Goal: Task Accomplishment & Management: Manage account settings

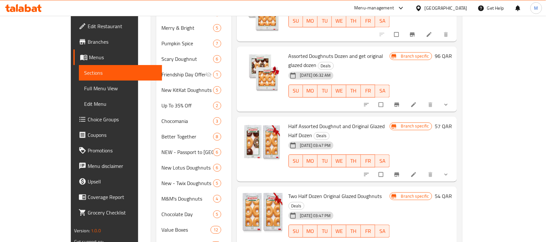
scroll to position [364, 0]
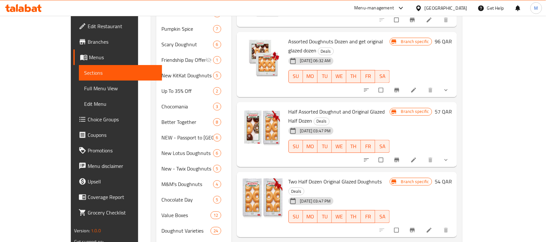
click at [424, 155] on li at bounding box center [415, 160] width 18 height 10
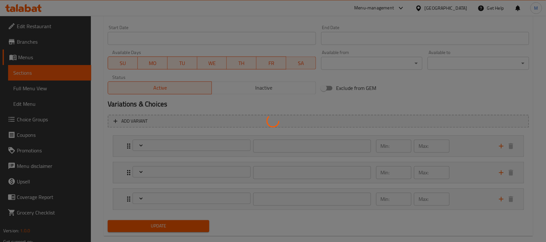
scroll to position [283, 0]
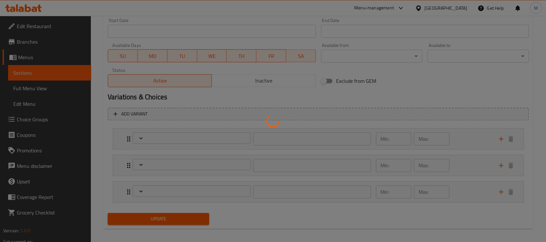
type input "إختيارك من الدوناتس 1:"
type input "2"
type input "إختيارك من الدوناتس 2:"
type input "2"
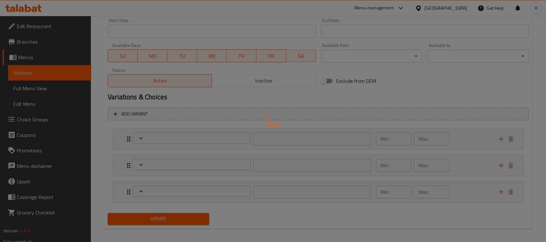
type input "2"
type input "إختيارك من الدوناتس 3:"
type input "2"
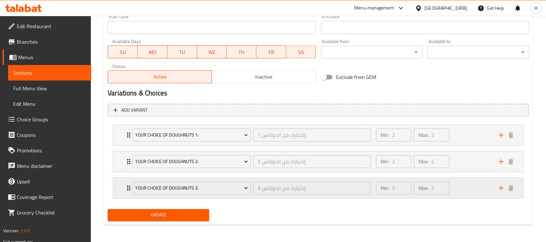
scroll to position [288, 0]
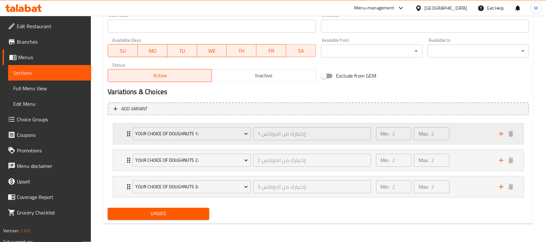
click at [118, 135] on div "Your Choice Of Doughnuts 1: إختيارك من الدوناتس 1: ​ Min: 2 ​ Max: 2 ​" at bounding box center [318, 134] width 411 height 21
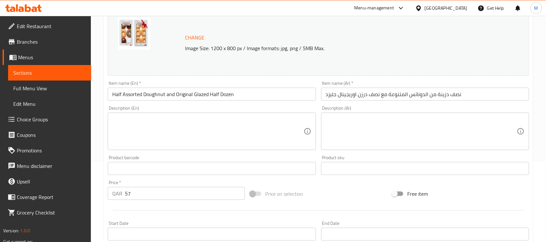
scroll to position [0, 0]
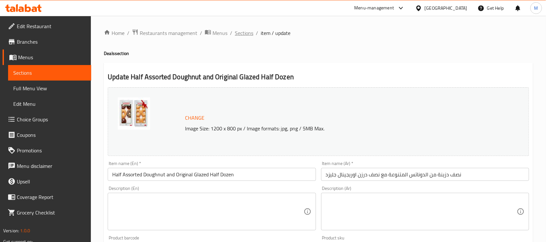
click at [239, 34] on span "Sections" at bounding box center [244, 33] width 18 height 8
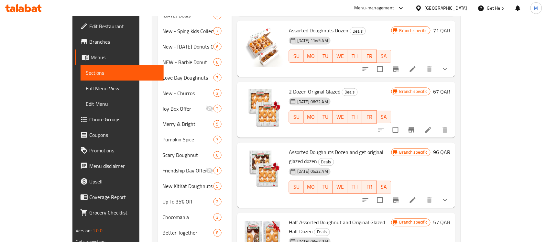
scroll to position [243, 0]
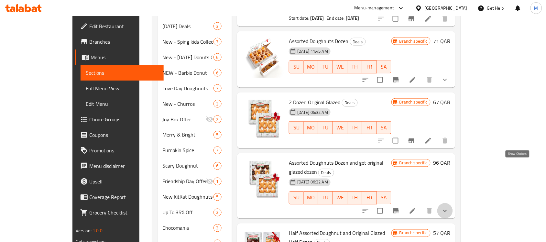
click at [449, 207] on icon "show more" at bounding box center [446, 211] width 8 height 8
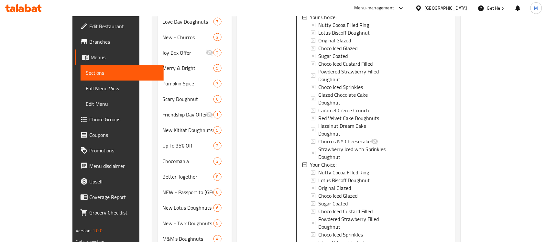
scroll to position [449, 0]
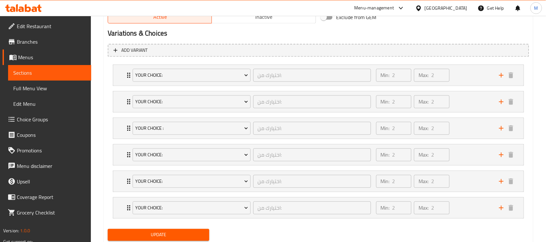
scroll to position [369, 0]
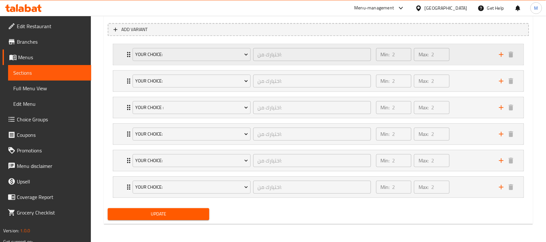
click at [124, 54] on div "Your Choice: اختيارك من: ​ Min: 2 ​ Max: 2 ​" at bounding box center [318, 54] width 411 height 21
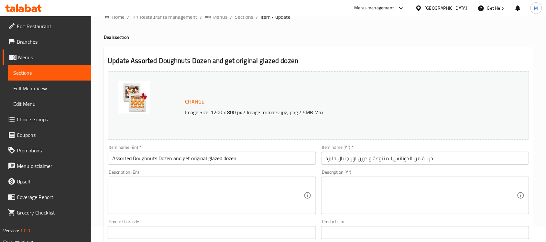
scroll to position [0, 0]
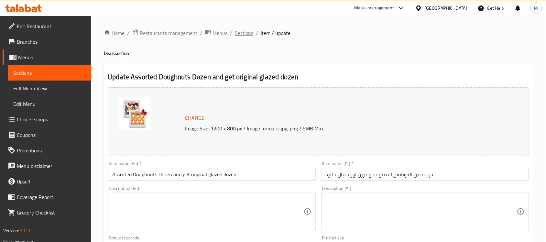
click at [249, 31] on span "Sections" at bounding box center [244, 33] width 18 height 8
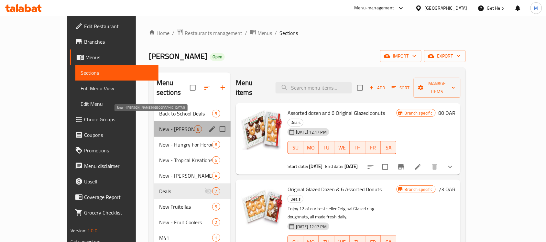
click at [159, 125] on span "New - [PERSON_NAME] ([GEOGRAPHIC_DATA])" at bounding box center [176, 129] width 35 height 8
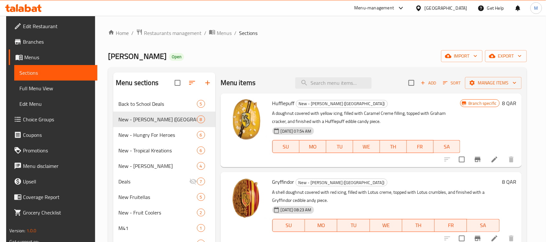
click at [276, 101] on span "Hufflepuff" at bounding box center [284, 103] width 22 height 10
copy h6 "Hufflepuff"
drag, startPoint x: 273, startPoint y: 181, endPoint x: 293, endPoint y: 185, distance: 20.4
click at [293, 185] on h6 "Gryffindor New - Harry Potter (House of Hogwarts)" at bounding box center [387, 181] width 228 height 9
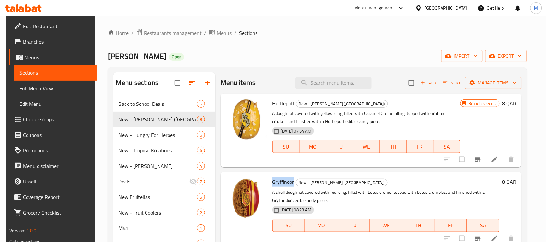
copy span "Gryffindor"
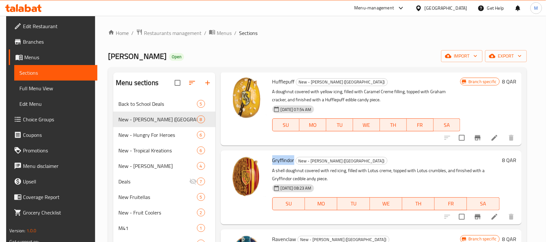
scroll to position [121, 0]
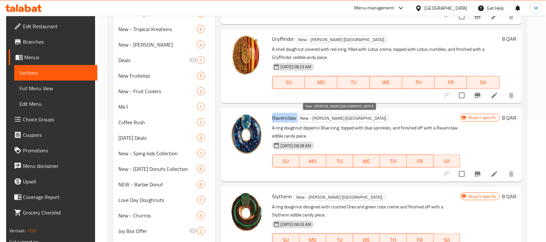
drag, startPoint x: 271, startPoint y: 117, endPoint x: 296, endPoint y: 121, distance: 25.2
click at [296, 121] on h6 "Ravenclaw New - Harry Potter (House of Hogwarts)" at bounding box center [367, 117] width 188 height 9
copy h6 "Ravenclaw"
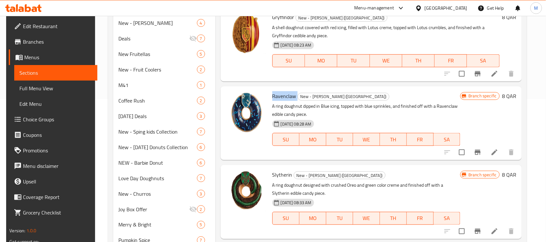
scroll to position [162, 0]
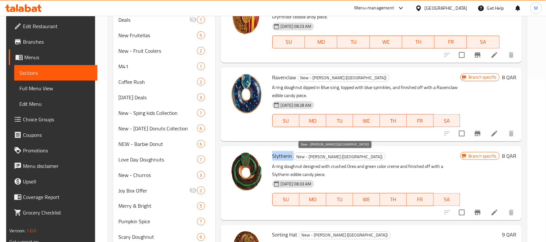
drag, startPoint x: 271, startPoint y: 156, endPoint x: 291, endPoint y: 158, distance: 20.8
click at [291, 158] on h6 "Slytherin New - Harry Potter (House of Hogwarts)" at bounding box center [367, 156] width 188 height 9
copy h6 "Slytherin"
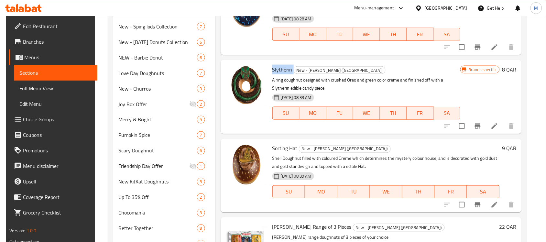
scroll to position [283, 0]
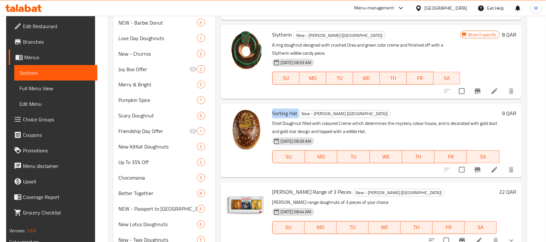
drag, startPoint x: 272, startPoint y: 114, endPoint x: 297, endPoint y: 118, distance: 24.5
click at [297, 118] on h6 "Sorting Hat New - Harry Potter (House of Hogwarts)" at bounding box center [387, 113] width 228 height 9
copy h6 "Sorting Hat"
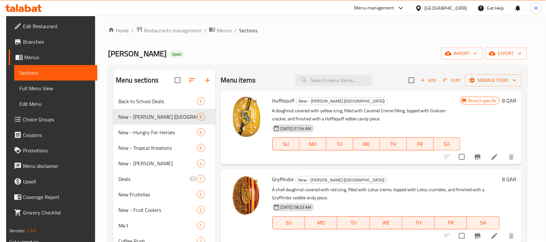
scroll to position [0, 0]
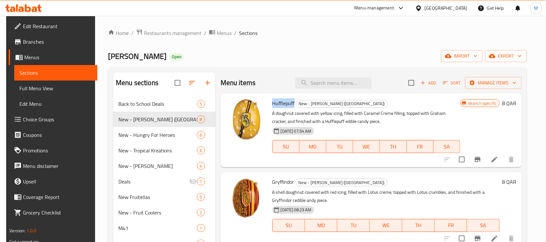
drag, startPoint x: 271, startPoint y: 107, endPoint x: 293, endPoint y: 106, distance: 22.0
click at [293, 106] on span "Hufflepuff" at bounding box center [284, 103] width 22 height 10
copy span "Hufflepuff"
click at [492, 161] on icon at bounding box center [495, 160] width 8 height 8
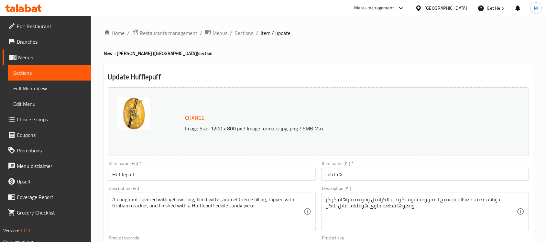
click at [340, 173] on input "هفلباف" at bounding box center [425, 174] width 208 height 13
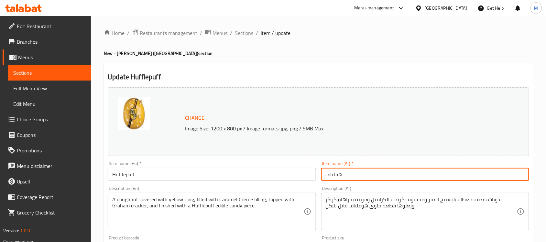
click at [340, 173] on input "هفلباف" at bounding box center [425, 174] width 208 height 13
click at [242, 32] on span "Sections" at bounding box center [244, 33] width 18 height 8
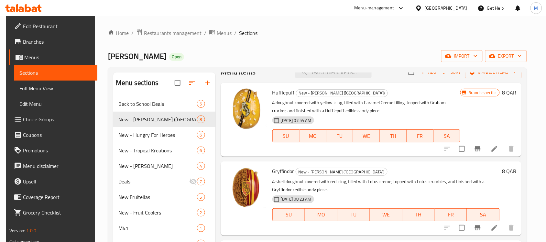
scroll to position [22, 0]
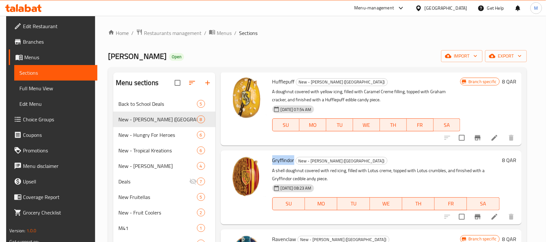
drag, startPoint x: 271, startPoint y: 161, endPoint x: 293, endPoint y: 161, distance: 22.3
click at [293, 161] on h6 "Gryffindor New - Harry Potter (House of Hogwarts)" at bounding box center [387, 160] width 228 height 9
copy span "Gryffindor"
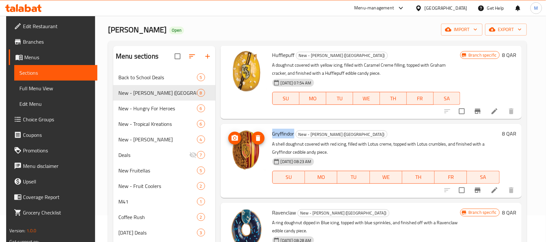
scroll to position [81, 0]
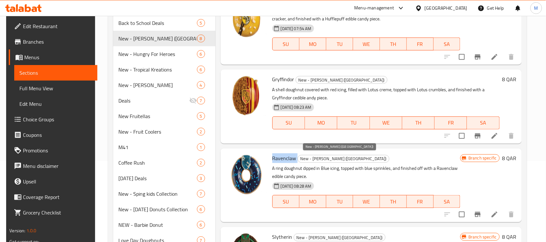
drag, startPoint x: 271, startPoint y: 157, endPoint x: 296, endPoint y: 159, distance: 25.0
click at [296, 159] on h6 "Ravenclaw New - Harry Potter (House of Hogwarts)" at bounding box center [367, 158] width 188 height 9
copy h6 "Ravenclaw"
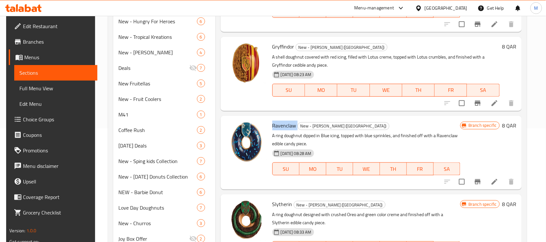
scroll to position [202, 0]
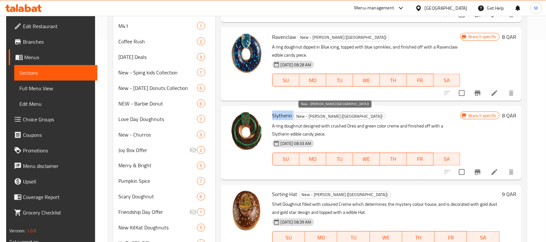
drag, startPoint x: 270, startPoint y: 115, endPoint x: 292, endPoint y: 117, distance: 22.1
click at [292, 117] on div "Slytherin New - Harry Potter (House of Hogwarts) A ring doughnut designed with …" at bounding box center [367, 142] width 194 height 69
copy h6 "Slytherin"
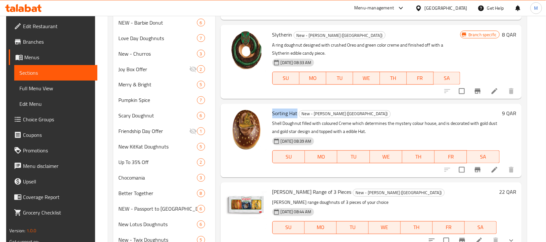
drag, startPoint x: 270, startPoint y: 112, endPoint x: 296, endPoint y: 116, distance: 26.1
click at [296, 116] on div "Sorting Hat New - Harry Potter (House of Hogwarts) Shell Doughnut filled with c…" at bounding box center [386, 141] width 233 height 69
copy span "Sorting Hat"
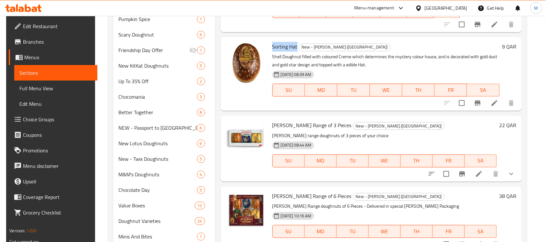
scroll to position [0, 0]
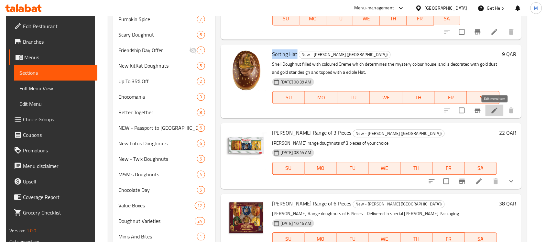
click at [494, 110] on icon at bounding box center [495, 111] width 8 height 8
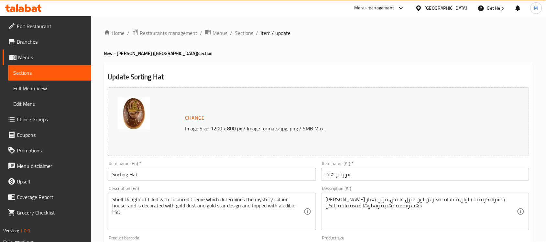
click at [337, 174] on input "سورتنج هات" at bounding box center [425, 174] width 208 height 13
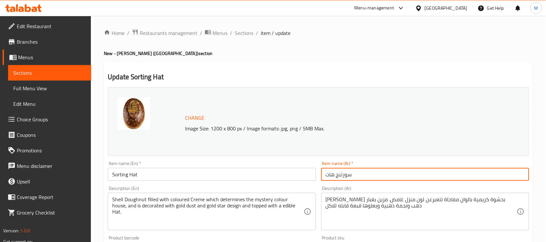
click at [337, 174] on input "سورتنج هات" at bounding box center [425, 174] width 208 height 13
click at [242, 35] on span "Sections" at bounding box center [244, 33] width 18 height 8
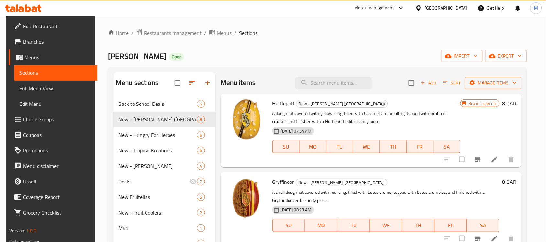
click at [276, 105] on span "Hufflepuff" at bounding box center [284, 103] width 22 height 10
drag, startPoint x: 271, startPoint y: 182, endPoint x: 295, endPoint y: 184, distance: 24.0
click at [295, 184] on h6 "Gryffindor New - Harry Potter (House of Hogwarts)" at bounding box center [387, 181] width 228 height 9
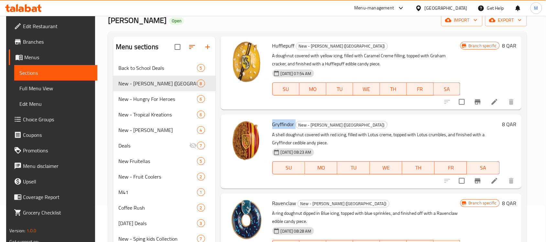
scroll to position [81, 0]
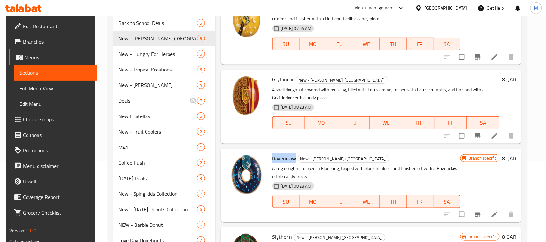
drag, startPoint x: 271, startPoint y: 161, endPoint x: 293, endPoint y: 160, distance: 22.7
click at [293, 160] on span "Ravenclaw" at bounding box center [285, 158] width 24 height 10
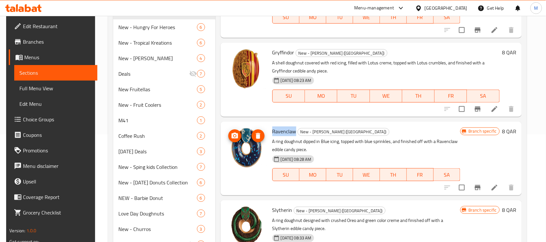
scroll to position [162, 0]
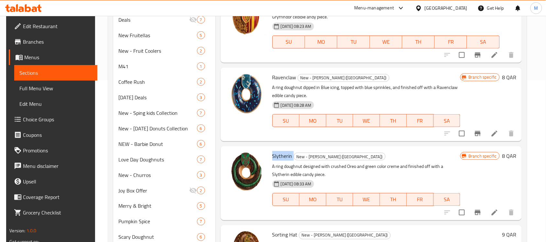
drag, startPoint x: 271, startPoint y: 155, endPoint x: 291, endPoint y: 154, distance: 20.4
click at [291, 154] on h6 "Slytherin New - Harry Potter (House of Hogwarts)" at bounding box center [367, 156] width 188 height 9
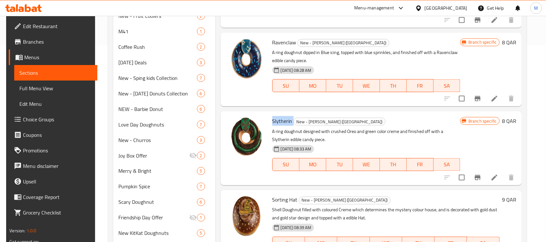
scroll to position [243, 0]
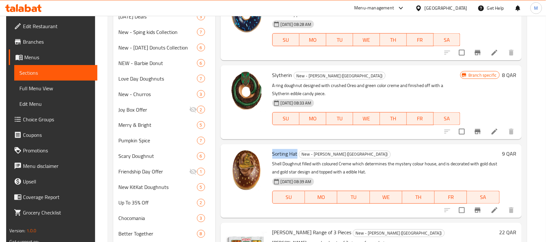
drag, startPoint x: 271, startPoint y: 153, endPoint x: 296, endPoint y: 155, distance: 24.4
click at [296, 155] on h6 "Sorting Hat New - Harry Potter (House of Hogwarts)" at bounding box center [387, 154] width 228 height 9
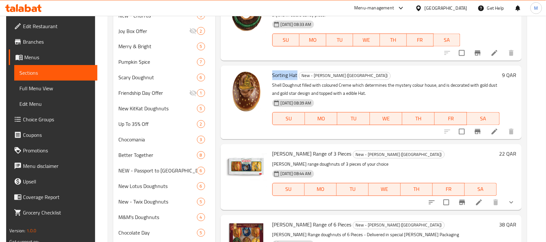
scroll to position [324, 0]
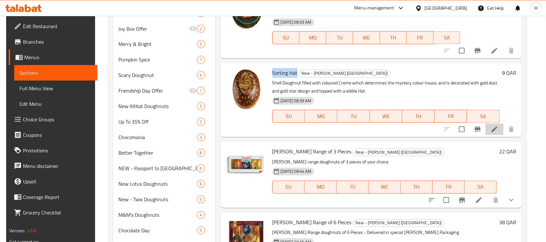
click at [492, 132] on icon at bounding box center [495, 130] width 8 height 8
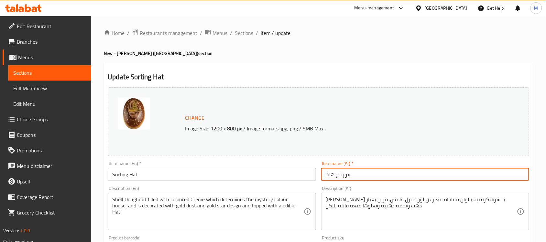
click at [334, 179] on input "سورتنج هات" at bounding box center [425, 174] width 208 height 13
click at [243, 34] on span "Sections" at bounding box center [244, 33] width 18 height 8
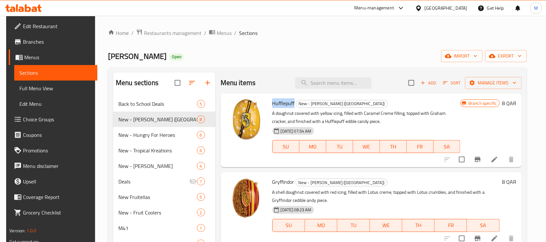
drag, startPoint x: 270, startPoint y: 103, endPoint x: 292, endPoint y: 106, distance: 22.3
click at [292, 106] on div "Hufflepuff New - Harry Potter (House of Hogwarts) A doughnut covered with yello…" at bounding box center [367, 130] width 194 height 69
click at [280, 185] on span "Gryffindor" at bounding box center [284, 182] width 22 height 10
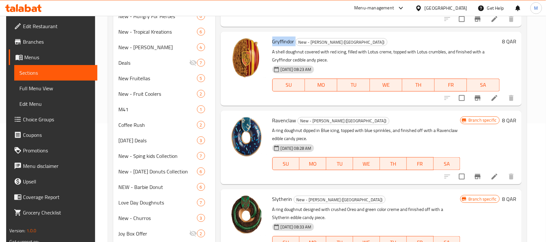
scroll to position [121, 0]
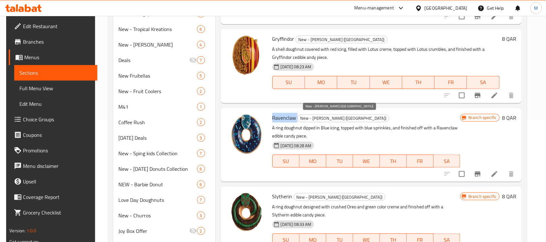
drag, startPoint x: 270, startPoint y: 117, endPoint x: 297, endPoint y: 120, distance: 27.4
click at [297, 120] on div "Ravenclaw New - Harry Potter (House of Hogwarts) A ring doughnut dipped in Blue…" at bounding box center [367, 145] width 194 height 69
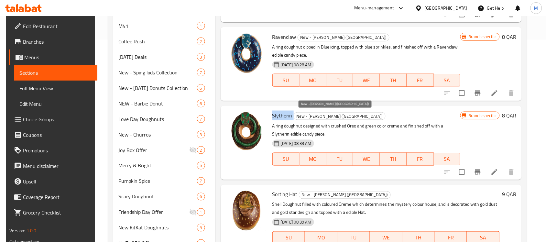
drag, startPoint x: 270, startPoint y: 116, endPoint x: 292, endPoint y: 119, distance: 21.6
click at [292, 119] on div "Slytherin New - Harry Potter (House of Hogwarts) A ring doughnut designed with …" at bounding box center [367, 142] width 194 height 69
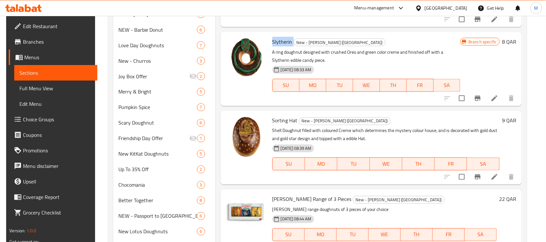
scroll to position [283, 0]
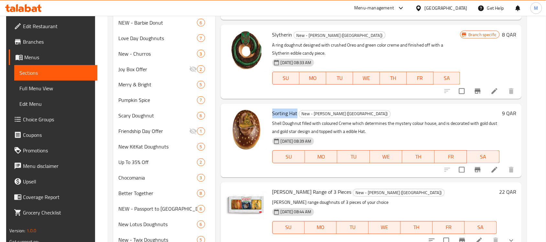
drag, startPoint x: 270, startPoint y: 113, endPoint x: 295, endPoint y: 117, distance: 24.9
click at [295, 117] on div "Sorting Hat New - Harry Potter (House of Hogwarts) Shell Doughnut filled with c…" at bounding box center [386, 141] width 233 height 69
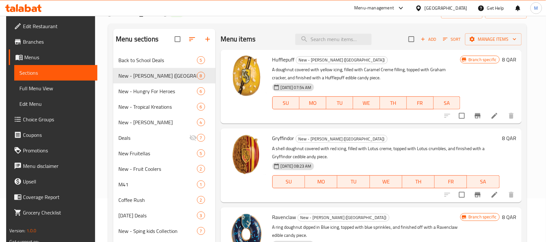
scroll to position [40, 0]
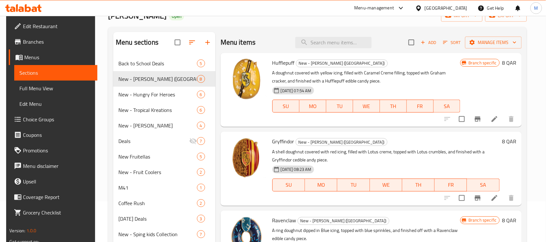
click at [284, 60] on span "Hufflepuff" at bounding box center [284, 63] width 22 height 10
click at [281, 142] on span "Gryffindor" at bounding box center [284, 142] width 22 height 10
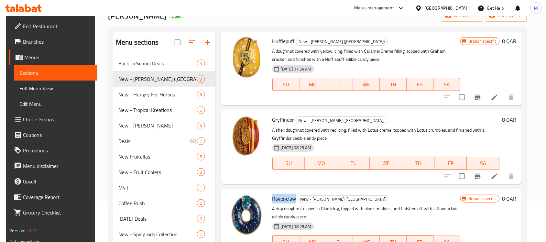
drag, startPoint x: 271, startPoint y: 200, endPoint x: 294, endPoint y: 201, distance: 22.7
click at [294, 201] on span "Ravenclaw" at bounding box center [285, 199] width 24 height 10
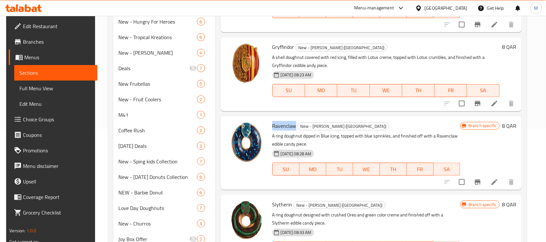
scroll to position [121, 0]
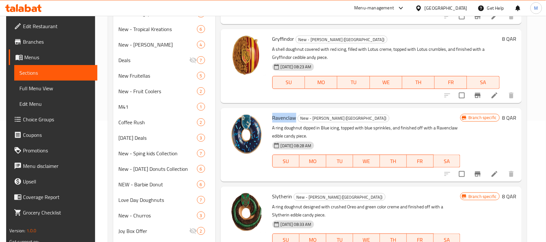
click at [277, 115] on span "Ravenclaw" at bounding box center [285, 118] width 24 height 10
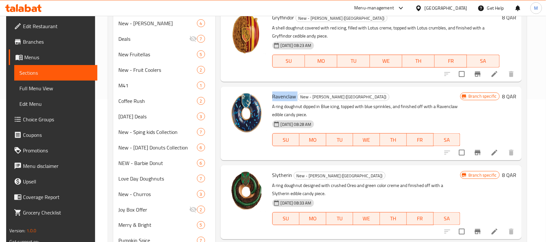
scroll to position [202, 0]
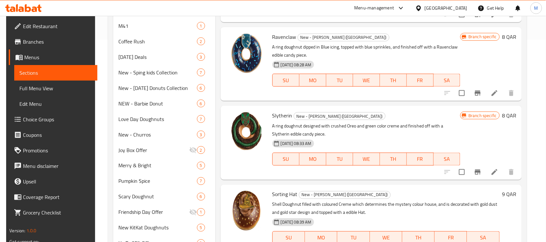
click at [275, 116] on span "Slytherin" at bounding box center [283, 116] width 20 height 10
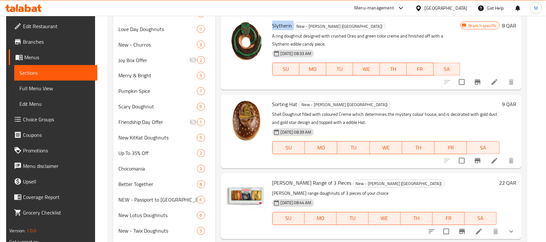
scroll to position [324, 0]
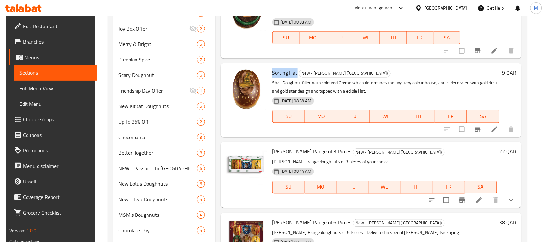
drag, startPoint x: 270, startPoint y: 72, endPoint x: 295, endPoint y: 75, distance: 25.1
click at [295, 75] on div "Sorting Hat New - Harry Potter (House of Hogwarts) Shell Doughnut filled with c…" at bounding box center [386, 100] width 233 height 69
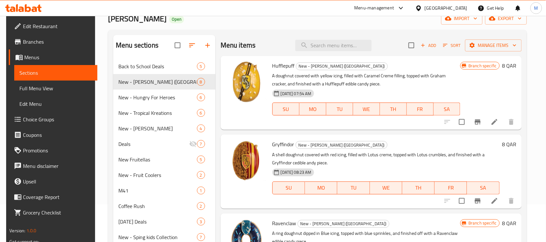
scroll to position [0, 0]
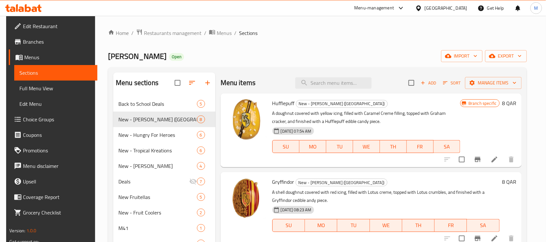
click at [281, 103] on span "Hufflepuff" at bounding box center [284, 103] width 22 height 10
click at [287, 182] on span "Gryffindor" at bounding box center [284, 182] width 22 height 10
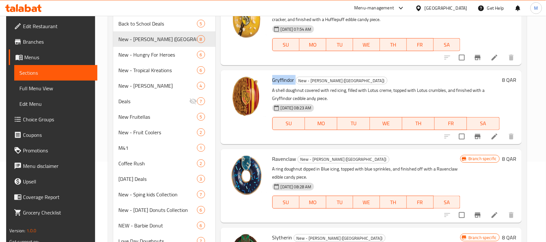
scroll to position [81, 0]
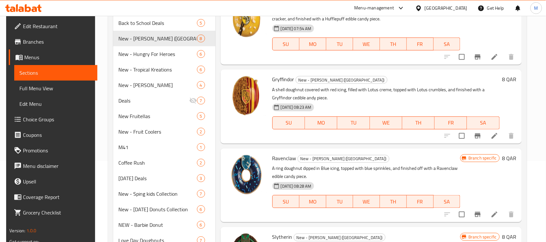
click at [274, 158] on span "Ravenclaw" at bounding box center [285, 158] width 24 height 10
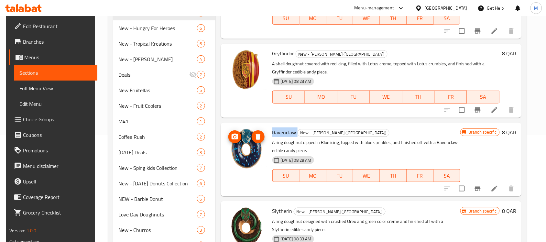
scroll to position [162, 0]
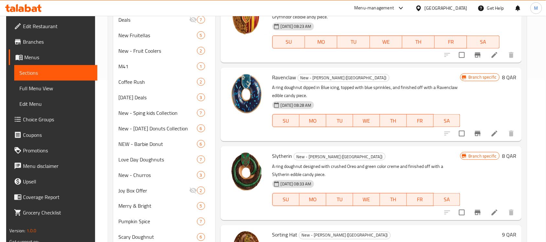
click at [276, 158] on span "Slytherin" at bounding box center [283, 156] width 20 height 10
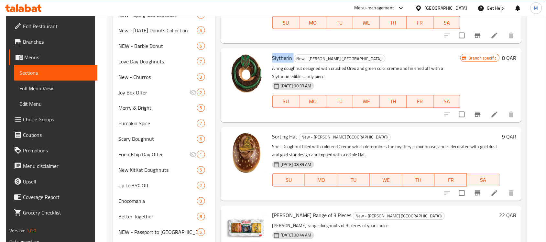
scroll to position [283, 0]
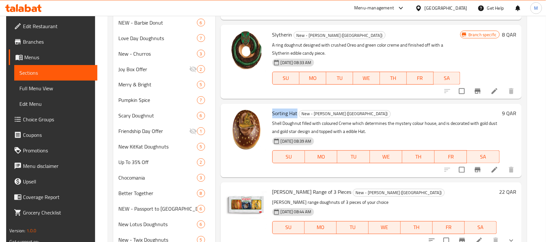
drag, startPoint x: 269, startPoint y: 112, endPoint x: 295, endPoint y: 112, distance: 25.9
click at [295, 112] on div "Sorting Hat New - Harry Potter (House of Hogwarts) Shell Doughnut filled with c…" at bounding box center [386, 141] width 233 height 69
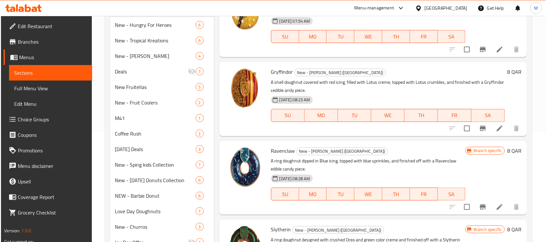
scroll to position [84, 0]
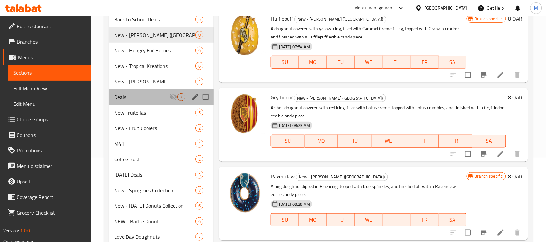
click at [140, 92] on div "Deals 7" at bounding box center [161, 97] width 105 height 16
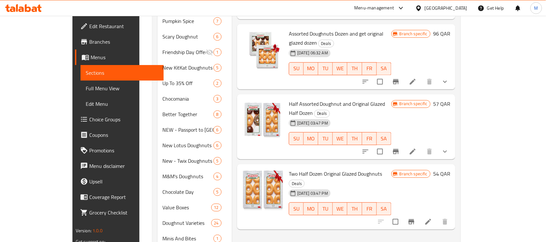
scroll to position [327, 0]
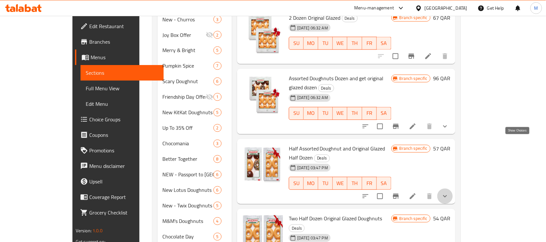
click at [449, 193] on icon "show more" at bounding box center [446, 197] width 8 height 8
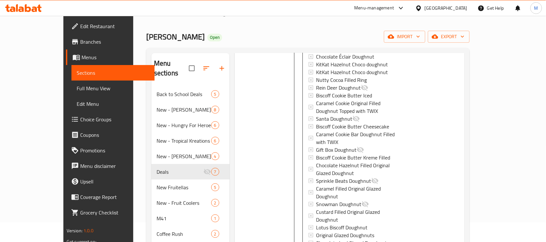
scroll to position [0, 0]
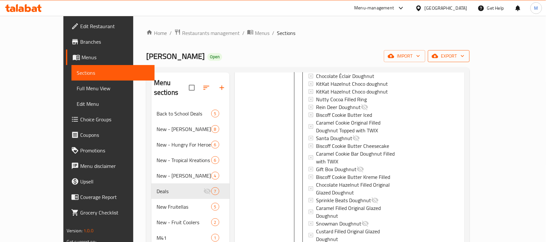
click at [465, 57] on span "export" at bounding box center [448, 56] width 31 height 8
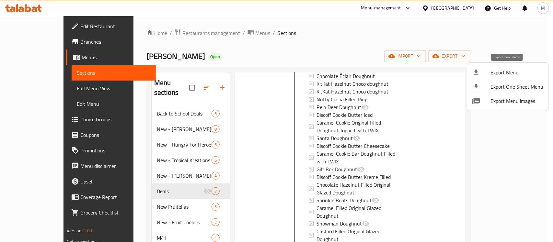
click at [495, 72] on span "Export Menu" at bounding box center [516, 73] width 53 height 8
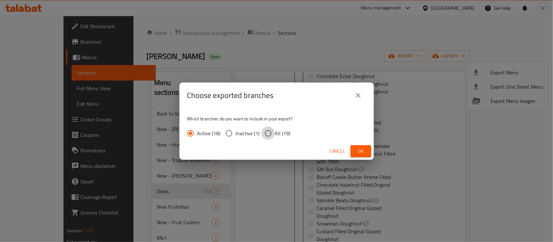
click at [265, 132] on input "All (19)" at bounding box center [268, 134] width 14 height 14
radio input "true"
click at [358, 148] on span "Ok" at bounding box center [360, 151] width 10 height 8
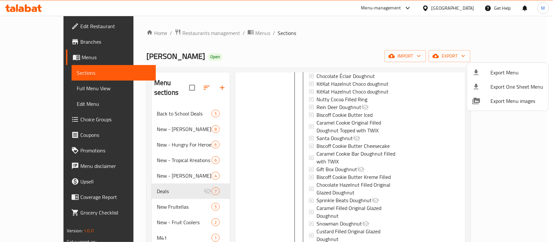
click at [252, 91] on div at bounding box center [276, 121] width 553 height 242
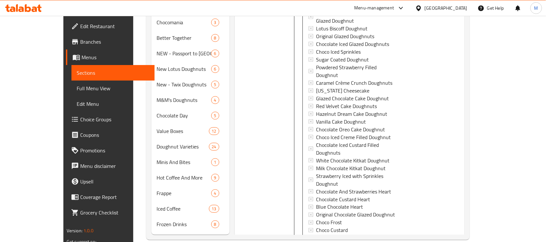
scroll to position [1738, 0]
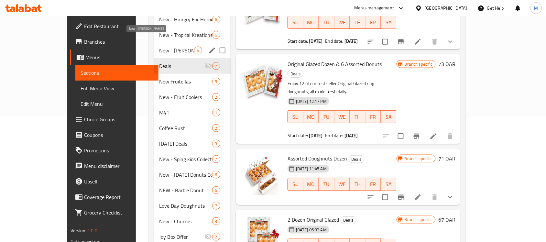
scroll to position [125, 0]
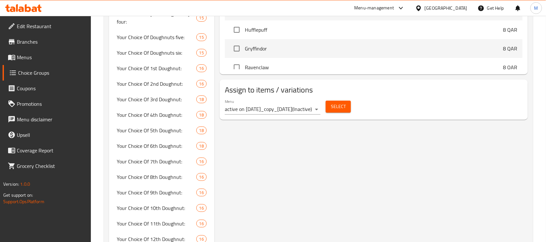
scroll to position [1017, 0]
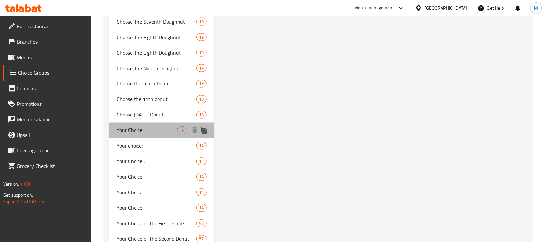
click at [158, 127] on span "Your Choice:" at bounding box center [147, 131] width 60 height 8
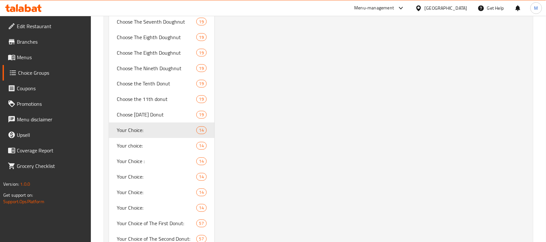
type input "Your Choice:"
type input "اختيارك من:"
type input "2"
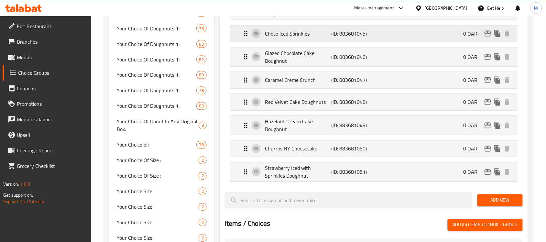
scroll to position [305, 0]
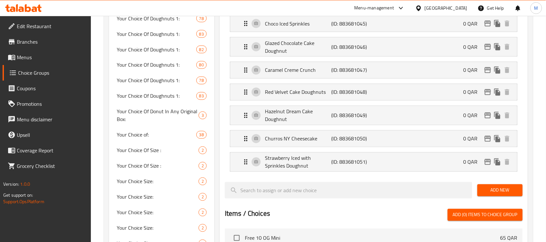
click at [486, 191] on span "Add New" at bounding box center [500, 190] width 35 height 8
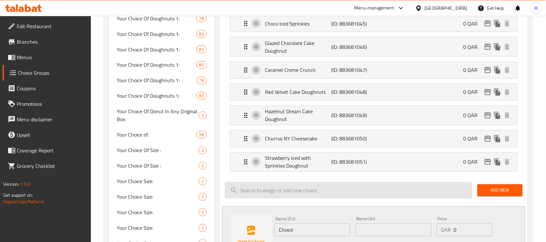
scroll to position [386, 0]
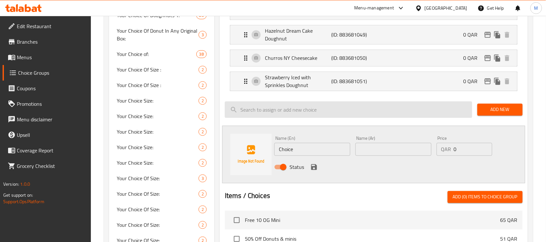
click at [297, 110] on input "search" at bounding box center [349, 109] width 248 height 17
paste input "Hufflepuff"
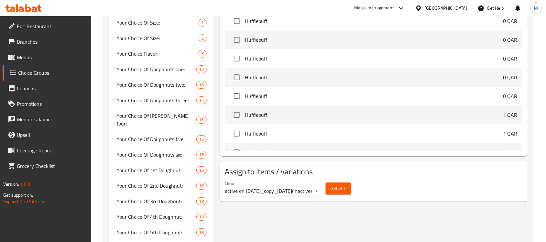
scroll to position [162, 0]
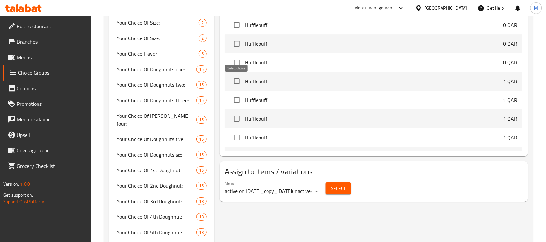
type input "Hufflepuff"
click at [236, 82] on input "checkbox" at bounding box center [237, 81] width 14 height 14
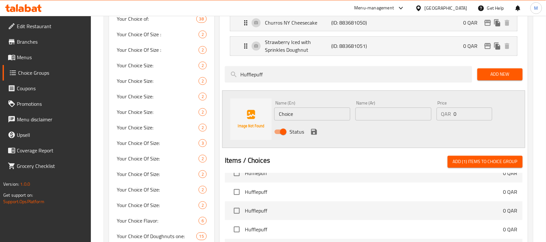
scroll to position [386, 0]
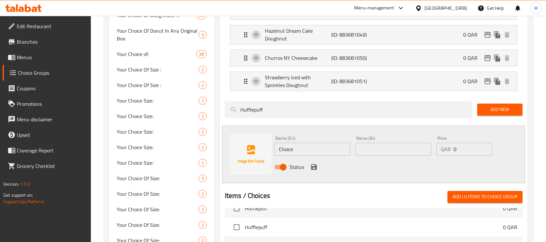
click at [486, 195] on span "Add (1) items to choice group" at bounding box center [485, 197] width 65 height 8
checkbox input "false"
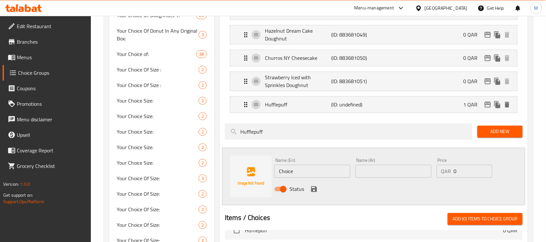
click at [303, 173] on input "Choice" at bounding box center [313, 171] width 76 height 13
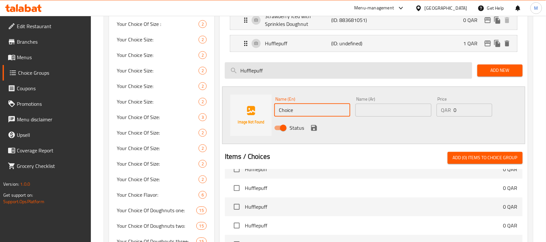
scroll to position [467, 0]
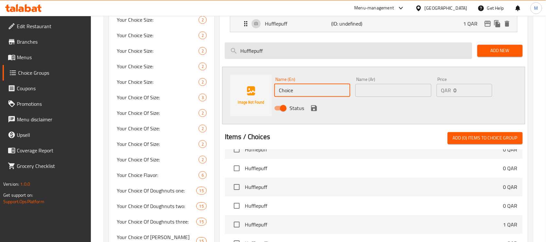
click at [266, 55] on input "Hufflepuff" at bounding box center [349, 50] width 248 height 17
paste input "Gryffindor"
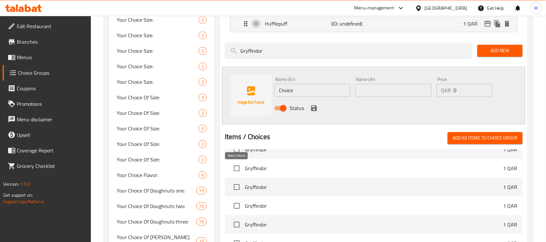
type input "Gryffindor"
click at [237, 169] on input "checkbox" at bounding box center [237, 169] width 14 height 14
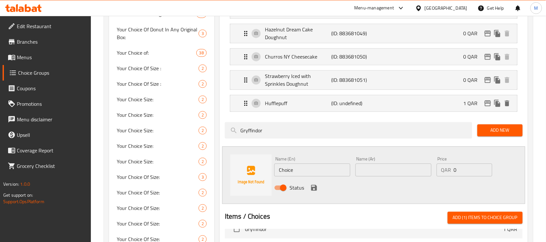
scroll to position [386, 0]
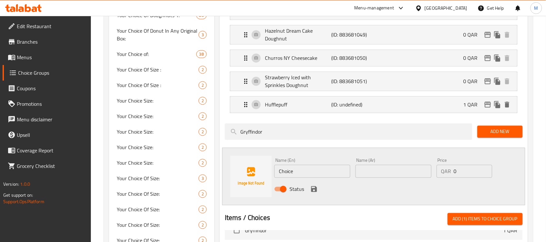
click at [510, 132] on span "Add New" at bounding box center [500, 132] width 35 height 8
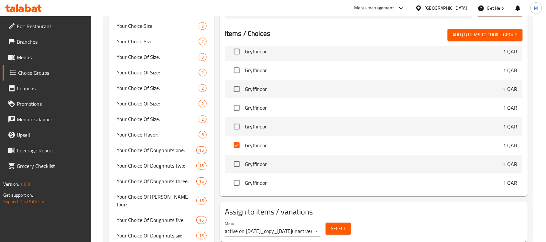
scroll to position [81, 0]
click at [472, 35] on span "Add (1) items to choice group" at bounding box center [485, 35] width 65 height 8
checkbox input "false"
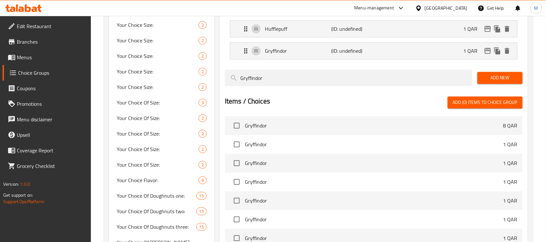
scroll to position [467, 0]
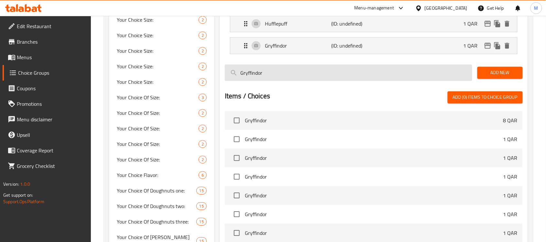
click at [350, 78] on input "Gryffindor" at bounding box center [349, 72] width 248 height 17
paste input "Ravenclaw"
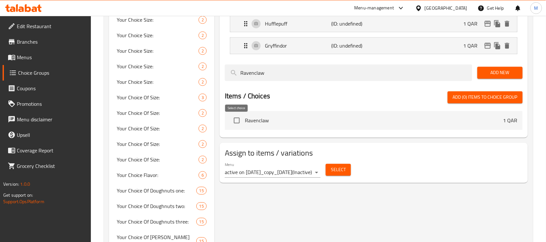
type input "Ravenclaw"
click at [236, 122] on input "checkbox" at bounding box center [237, 121] width 14 height 14
click at [503, 99] on span "Add (1) items to choice group" at bounding box center [485, 97] width 65 height 8
checkbox input "false"
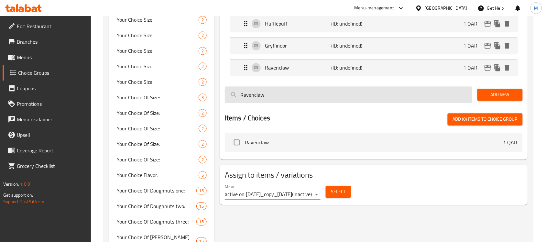
click at [264, 93] on input "Ravenclaw" at bounding box center [349, 94] width 248 height 17
click at [264, 96] on input "Ravenclaw" at bounding box center [349, 94] width 248 height 17
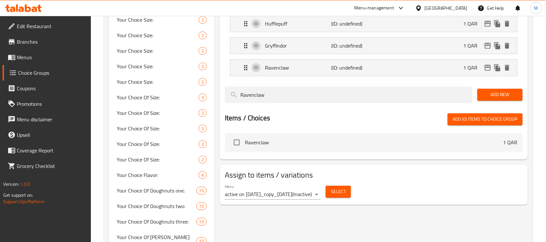
paste input "Slytherin"
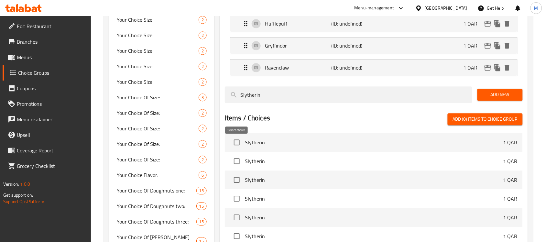
type input "Slytherin"
click at [237, 147] on input "checkbox" at bounding box center [237, 143] width 14 height 14
click at [501, 122] on span "Add (1) items to choice group" at bounding box center [485, 119] width 65 height 8
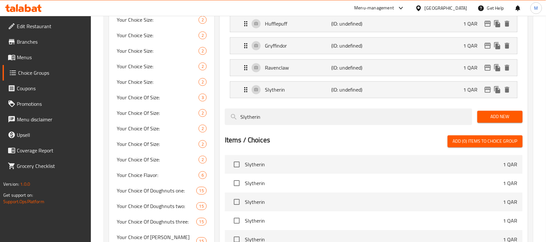
checkbox input "false"
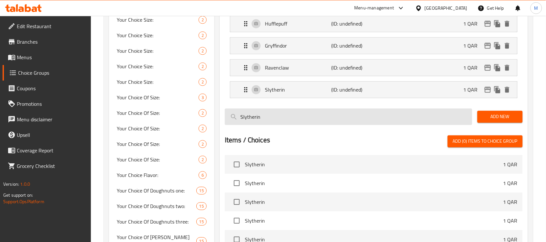
click at [297, 120] on input "Slytherin" at bounding box center [349, 116] width 248 height 17
paste input "orting Hat"
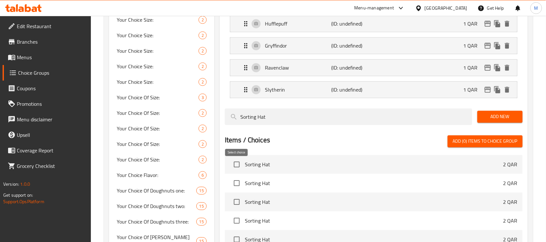
type input "Sorting Hat"
click at [238, 169] on input "checkbox" at bounding box center [237, 165] width 14 height 14
click at [489, 118] on span "Add New" at bounding box center [500, 117] width 35 height 8
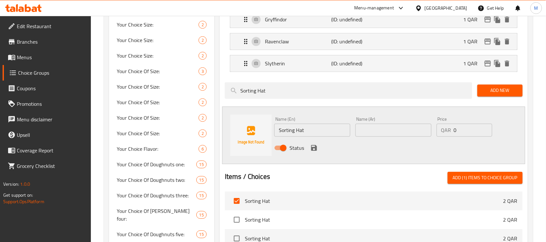
scroll to position [507, 0]
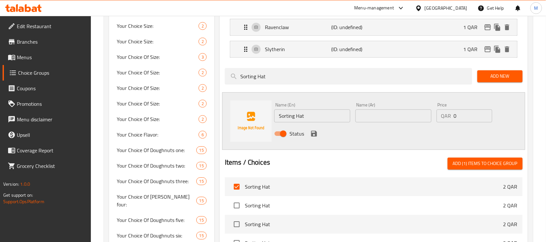
click at [459, 167] on span "Add (1) items to choice group" at bounding box center [485, 164] width 65 height 8
checkbox input "false"
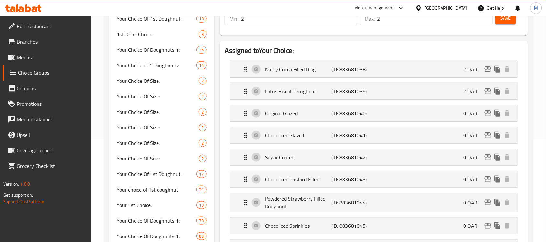
scroll to position [0, 0]
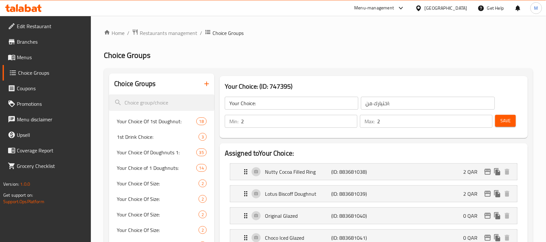
click at [507, 123] on span "Save" at bounding box center [506, 121] width 10 height 8
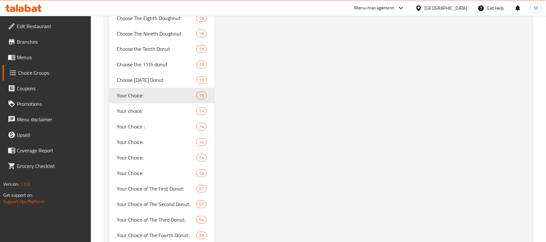
scroll to position [1052, 0]
click at [140, 107] on span "Your choice:" at bounding box center [147, 111] width 60 height 8
type input "Your choice:"
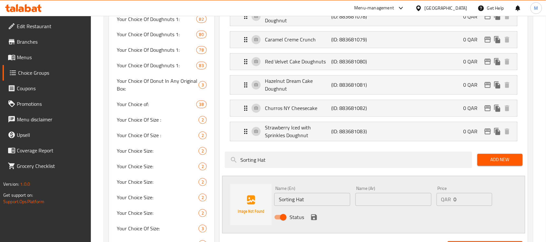
scroll to position [405, 0]
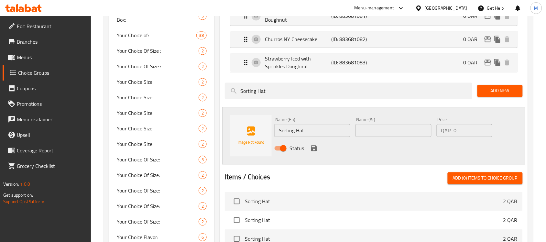
click at [297, 133] on input "Sorting Hat" at bounding box center [313, 130] width 76 height 13
paste input "Hufflepuff"
type input "Hufflepuff"
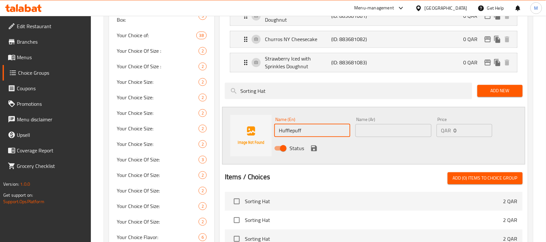
click at [398, 134] on input "text" at bounding box center [394, 130] width 76 height 13
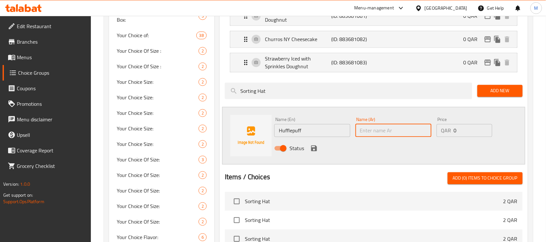
paste input "هفلباف"
type input "هفلباف"
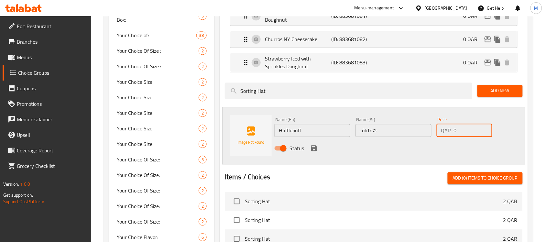
drag, startPoint x: 460, startPoint y: 135, endPoint x: 448, endPoint y: 140, distance: 13.1
click at [448, 140] on div "Price QAR 0 Price" at bounding box center [464, 127] width 61 height 25
type input "1"
click at [312, 151] on icon "save" at bounding box center [314, 148] width 6 height 6
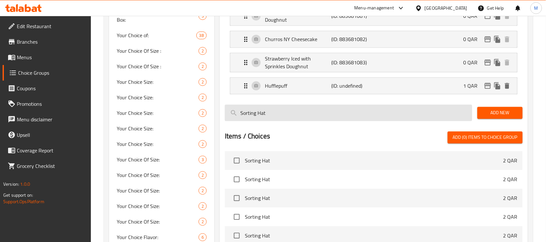
click at [306, 115] on input "Sorting Hat" at bounding box center [349, 113] width 248 height 17
click at [290, 117] on input "Sorting Hat" at bounding box center [349, 113] width 248 height 17
paste input "Gryffindor"
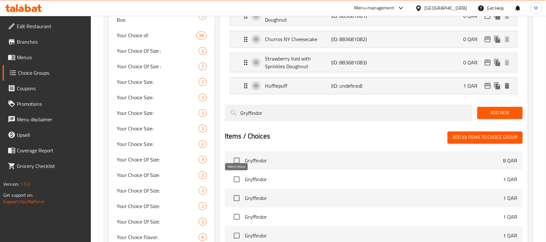
type input "Gryffindor"
click at [237, 183] on input "checkbox" at bounding box center [237, 180] width 14 height 14
click at [491, 141] on span "Add (1) items to choice group" at bounding box center [485, 137] width 65 height 8
checkbox input "false"
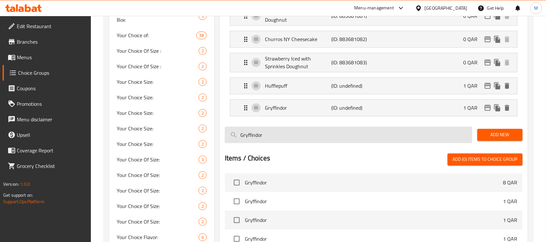
click at [328, 140] on input "Gryffindor" at bounding box center [349, 135] width 248 height 17
paste input "Ravenclaw"
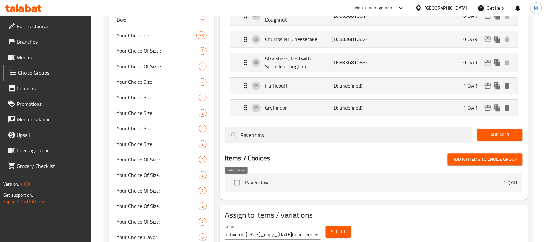
type input "Ravenclaw"
click at [236, 187] on input "checkbox" at bounding box center [237, 183] width 14 height 14
click at [468, 163] on span "Add (1) items to choice group" at bounding box center [485, 159] width 65 height 8
checkbox input "false"
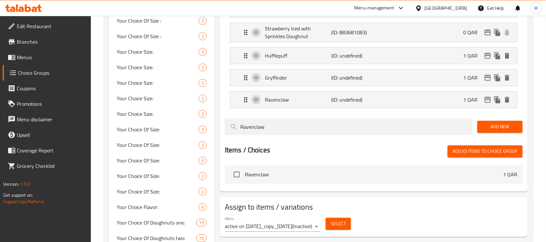
scroll to position [486, 0]
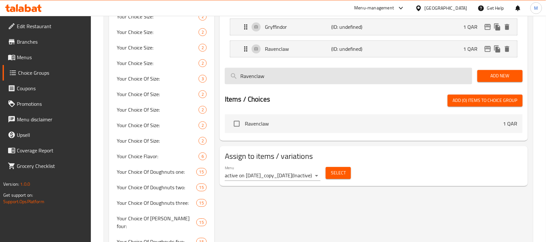
click at [326, 77] on input "Ravenclaw" at bounding box center [349, 76] width 248 height 17
paste input "Slytherin"
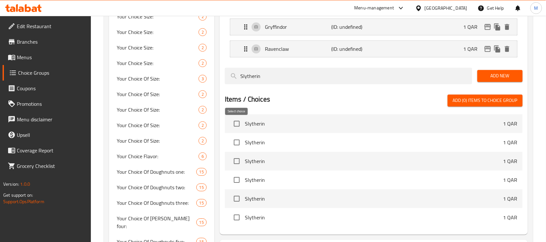
type input "Slytherin"
click at [235, 129] on input "checkbox" at bounding box center [237, 124] width 14 height 14
click at [505, 79] on span "Add New" at bounding box center [500, 76] width 35 height 8
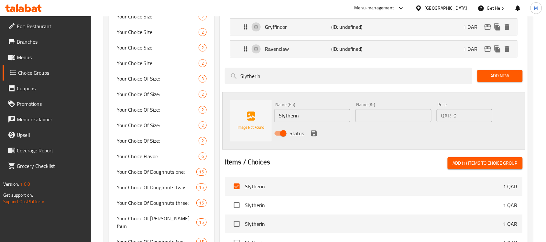
click at [460, 166] on span "Add (1) items to choice group" at bounding box center [485, 163] width 65 height 8
checkbox input "false"
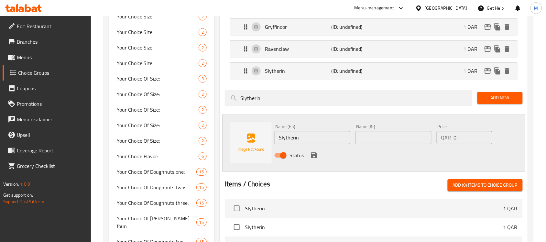
scroll to position [405, 0]
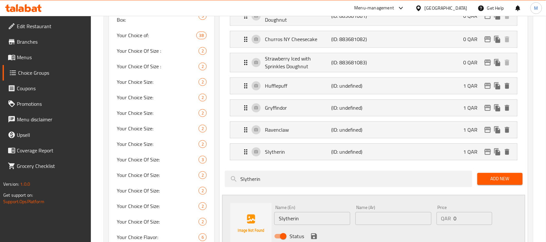
click at [309, 214] on div "Name (En) Slytherin Name (En)" at bounding box center [313, 215] width 76 height 20
click at [309, 216] on input "Slytherin" at bounding box center [313, 218] width 76 height 13
paste input "orting Hat"
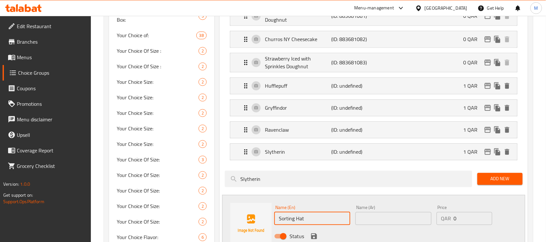
type input "Sorting Hat"
drag, startPoint x: 457, startPoint y: 219, endPoint x: 453, endPoint y: 221, distance: 5.4
click at [453, 221] on div "QAR 0 Price" at bounding box center [465, 218] width 56 height 13
type input "2"
click at [388, 224] on input "text" at bounding box center [394, 218] width 76 height 13
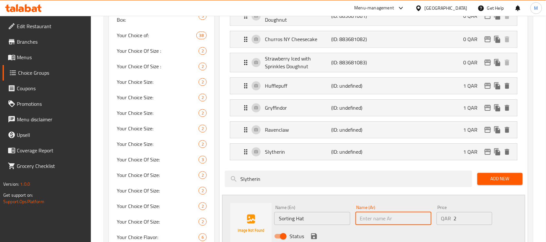
paste input "سورتنج هات"
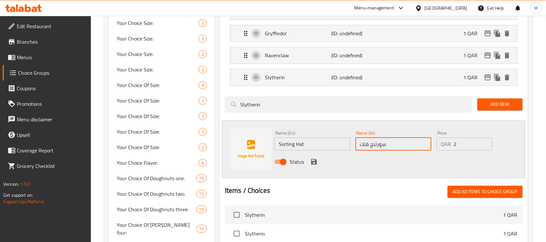
scroll to position [486, 0]
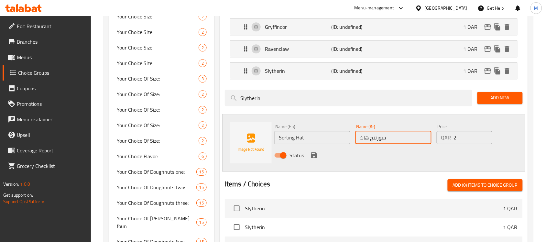
type input "سورتنج هات"
click at [311, 157] on icon "save" at bounding box center [314, 155] width 6 height 6
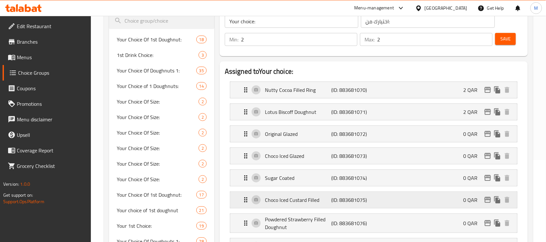
scroll to position [0, 0]
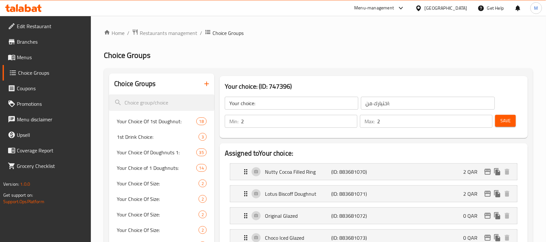
click at [508, 120] on span "Save" at bounding box center [506, 121] width 10 height 8
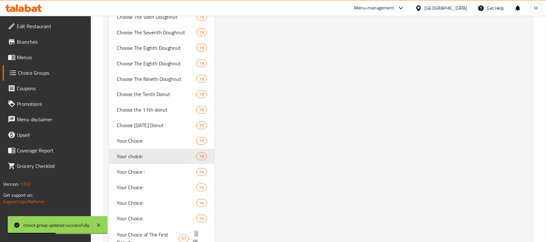
scroll to position [1052, 0]
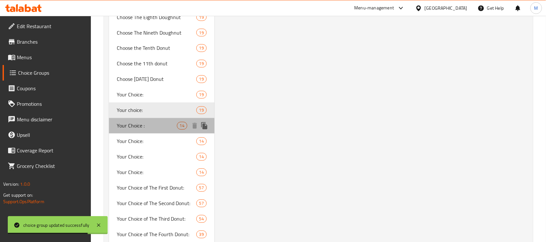
click at [151, 122] on span "Your Choice :" at bounding box center [147, 126] width 60 height 8
type input "Your Choice :"
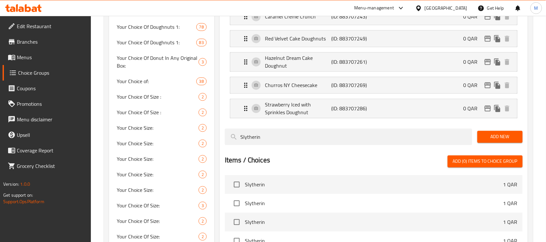
scroll to position [364, 0]
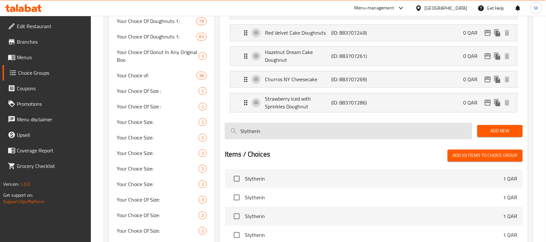
click at [314, 135] on input "Slytherin" at bounding box center [349, 131] width 248 height 17
paste input "Hufflepuff"
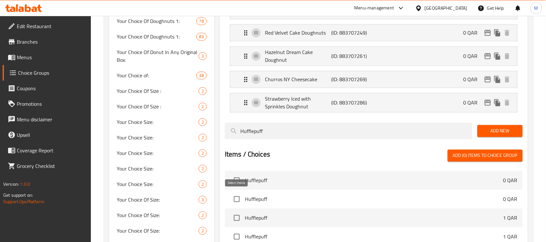
scroll to position [197, 0]
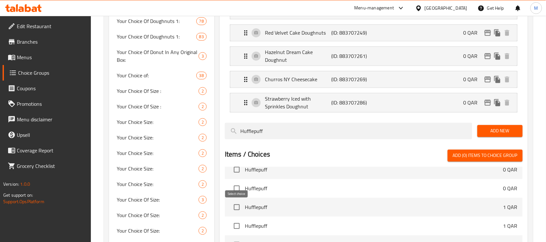
type input "Hufflepuff"
click at [235, 211] on input "checkbox" at bounding box center [237, 208] width 14 height 14
click at [469, 159] on span "Add (1) items to choice group" at bounding box center [485, 156] width 65 height 8
checkbox input "false"
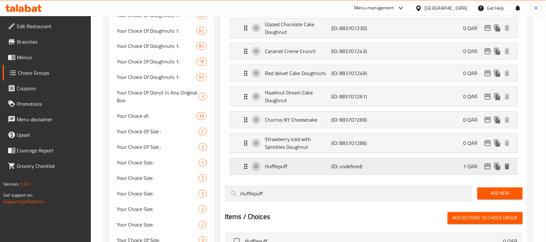
scroll to position [405, 0]
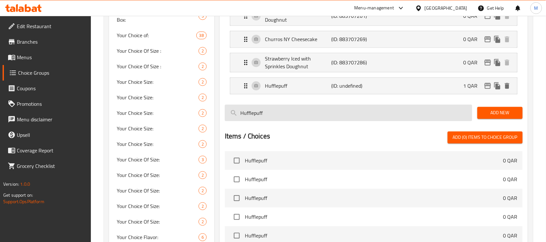
click at [299, 115] on input "Hufflepuff" at bounding box center [349, 113] width 248 height 17
paste input "Gryffindor"
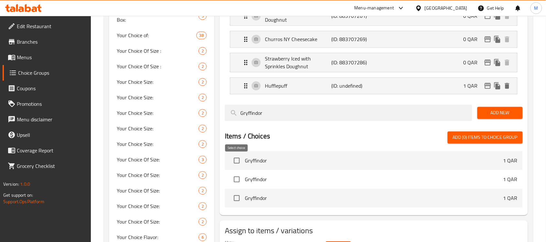
type input "Gryffindor"
click at [235, 164] on input "checkbox" at bounding box center [237, 161] width 14 height 14
click at [473, 141] on span "Add (1) items to choice group" at bounding box center [485, 137] width 65 height 8
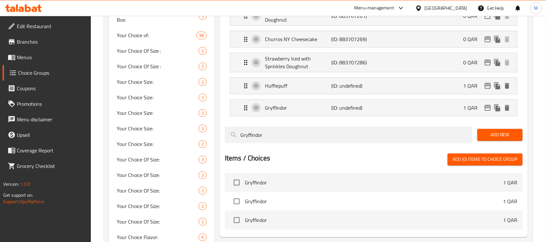
checkbox input "false"
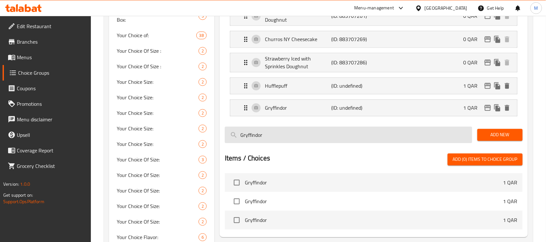
click at [370, 138] on input "Gryffindor" at bounding box center [349, 135] width 248 height 17
paste input "Ravenclaw"
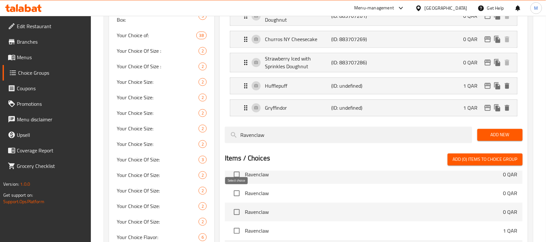
scroll to position [243, 0]
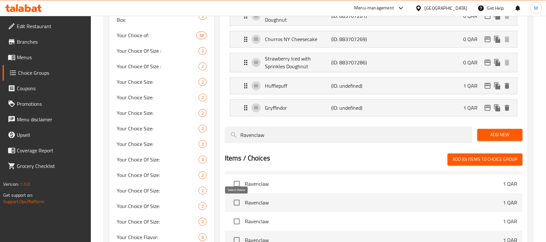
type input "Ravenclaw"
click at [234, 208] on input "checkbox" at bounding box center [237, 203] width 14 height 14
click at [477, 163] on span "Add (1) items to choice group" at bounding box center [485, 159] width 65 height 8
checkbox input "false"
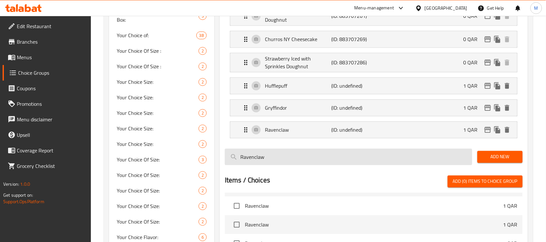
click at [280, 160] on input "Ravenclaw" at bounding box center [349, 157] width 248 height 17
paste input "Slytherin"
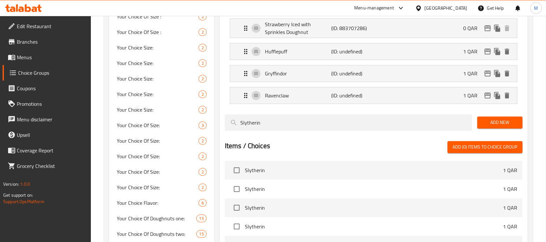
scroll to position [486, 0]
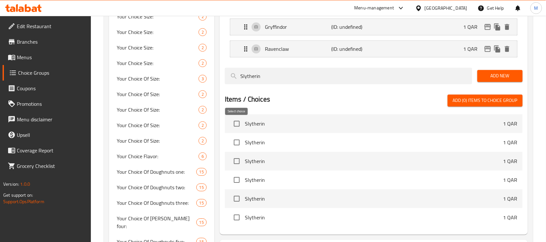
type input "Slytherin"
click at [237, 130] on input "checkbox" at bounding box center [237, 124] width 14 height 14
click at [470, 101] on span "Add (1) items to choice group" at bounding box center [485, 100] width 65 height 8
checkbox input "false"
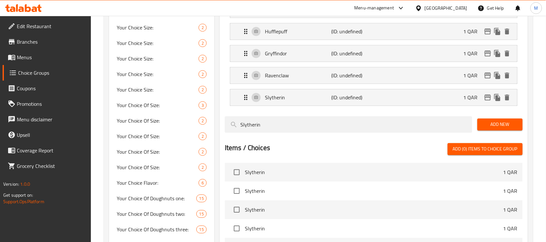
scroll to position [445, 0]
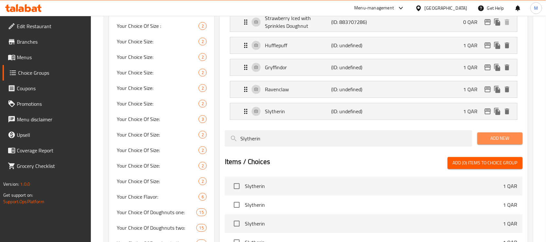
click at [517, 140] on span "Add New" at bounding box center [500, 138] width 35 height 8
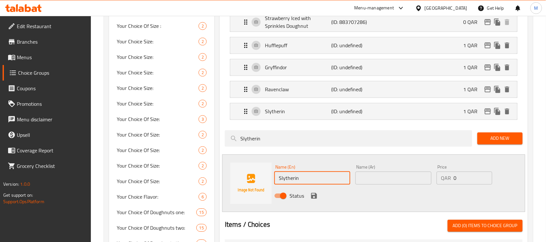
click at [322, 181] on input "Slytherin" at bounding box center [313, 178] width 76 height 13
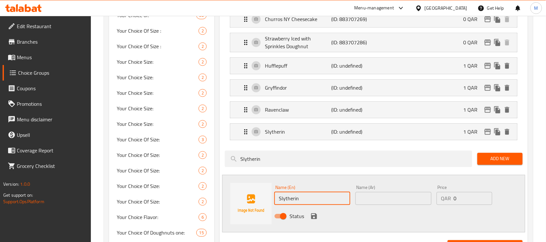
scroll to position [405, 0]
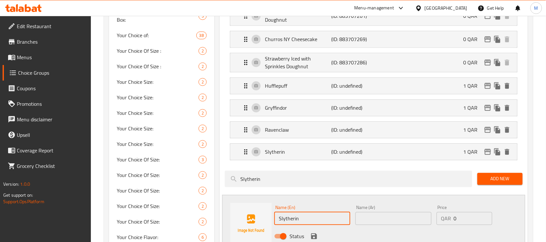
paste input "orting Hat"
type input "Sorting Hat"
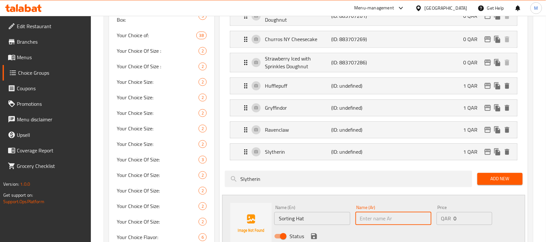
click at [413, 220] on input "text" at bounding box center [394, 218] width 76 height 13
paste input "سورتنج هات"
type input "سورتنج هات"
drag, startPoint x: 455, startPoint y: 222, endPoint x: 450, endPoint y: 225, distance: 5.9
click at [450, 225] on div "QAR 0 Price" at bounding box center [465, 218] width 56 height 13
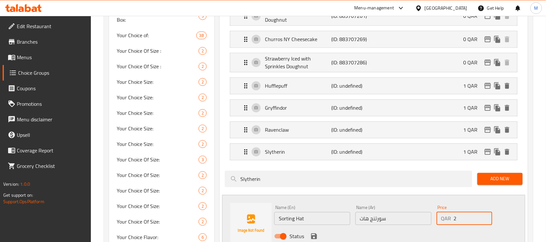
type input "2"
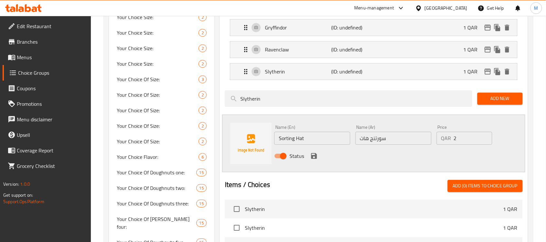
scroll to position [486, 0]
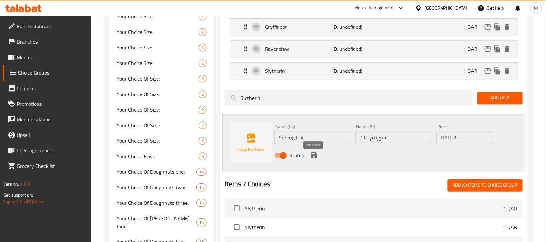
click at [312, 156] on icon "save" at bounding box center [314, 156] width 8 height 8
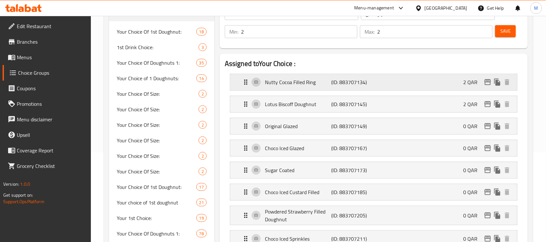
scroll to position [0, 0]
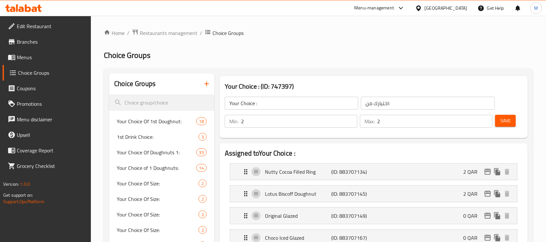
click at [502, 122] on span "Save" at bounding box center [506, 121] width 10 height 8
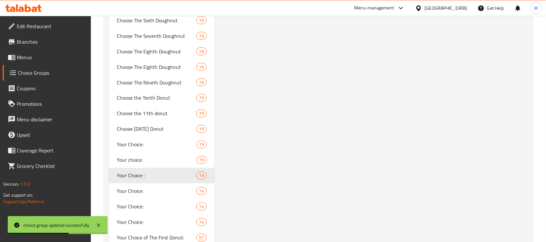
scroll to position [1012, 0]
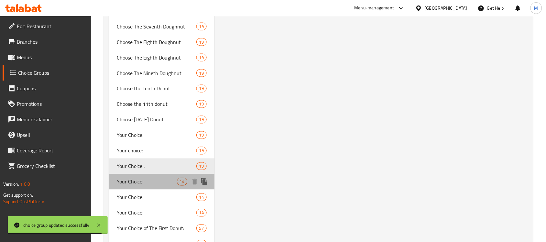
click at [147, 178] on span "Your Choice:" at bounding box center [147, 182] width 60 height 8
type input "Your Choice:"
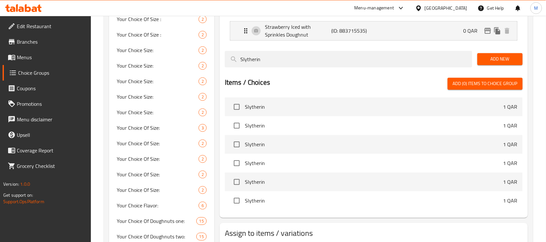
scroll to position [439, 0]
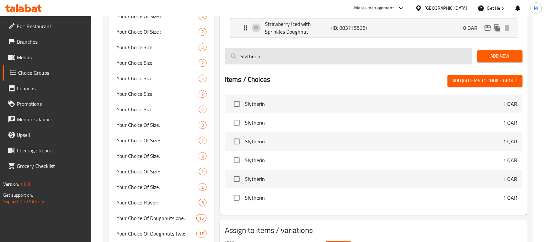
click at [297, 60] on input "Slytherin" at bounding box center [349, 56] width 248 height 17
paste input "Hufflepuff"
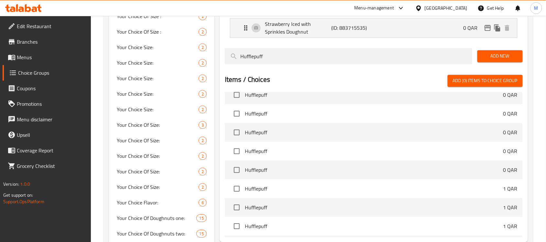
scroll to position [162, 0]
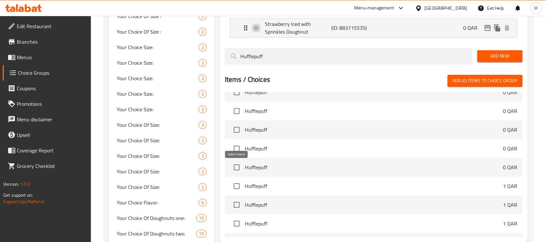
type input "Hufflepuff"
click at [238, 170] on input "checkbox" at bounding box center [237, 168] width 14 height 14
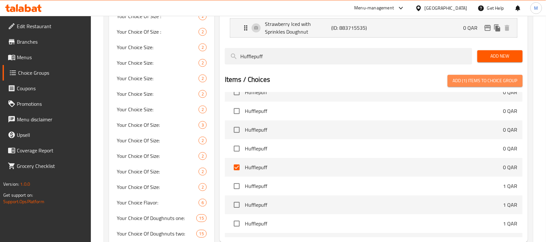
click at [463, 85] on span "Add (1) items to choice group" at bounding box center [485, 81] width 65 height 8
checkbox input "false"
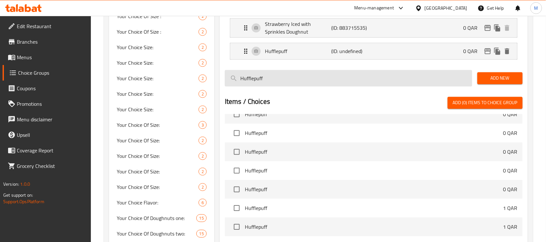
click at [381, 78] on input "Hufflepuff" at bounding box center [349, 78] width 248 height 17
paste input "Gryffindor"
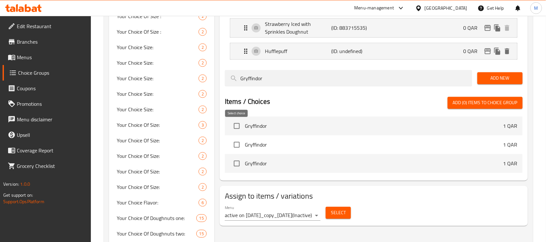
type input "Gryffindor"
click at [236, 127] on input "checkbox" at bounding box center [237, 126] width 14 height 14
click at [477, 99] on button "Add (1) items to choice group" at bounding box center [485, 103] width 75 height 12
checkbox input "false"
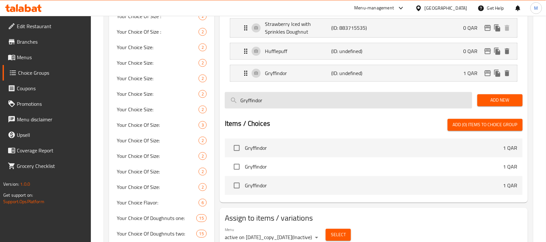
click at [343, 104] on input "Gryffindor" at bounding box center [349, 100] width 248 height 17
paste input "Ravenclaw"
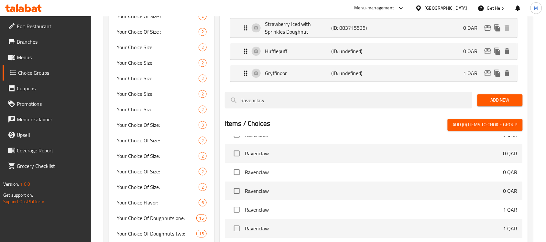
scroll to position [202, 0]
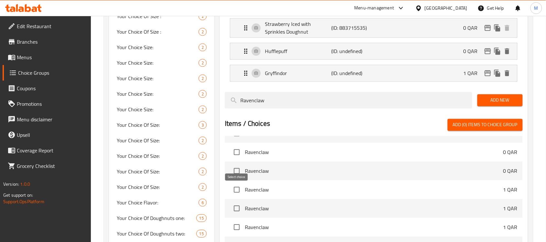
type input "Ravenclaw"
click at [235, 192] on input "checkbox" at bounding box center [237, 190] width 14 height 14
click at [457, 127] on span "Add (1) items to choice group" at bounding box center [485, 125] width 65 height 8
checkbox input "false"
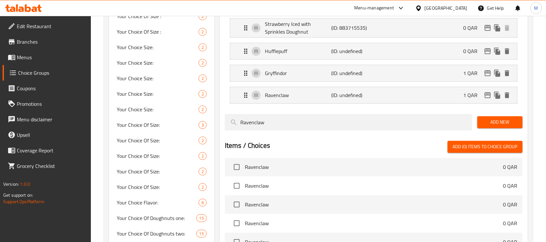
scroll to position [0, 0]
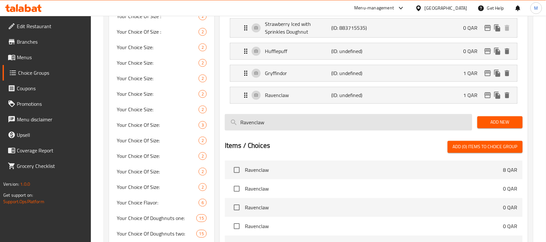
click at [287, 125] on input "Ravenclaw" at bounding box center [349, 122] width 248 height 17
paste input "Slytherin"
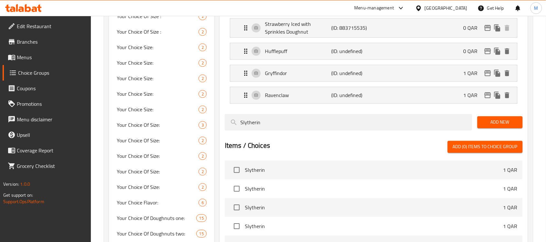
type input "Slytherin"
click at [238, 175] on input "checkbox" at bounding box center [237, 170] width 14 height 14
click at [472, 149] on span "Add (1) items to choice group" at bounding box center [485, 147] width 65 height 8
checkbox input "false"
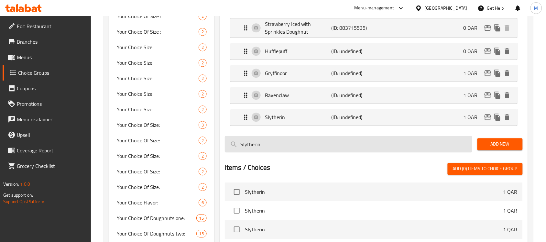
click at [335, 147] on input "Slytherin" at bounding box center [349, 144] width 248 height 17
paste input "orting Hat"
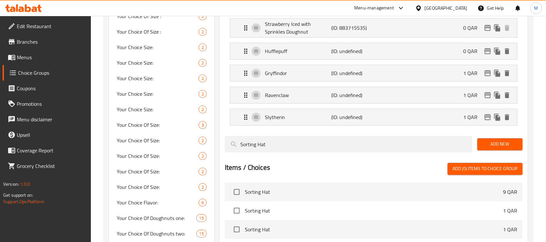
scroll to position [40, 0]
type input "Sorting Hat"
click at [237, 193] on input "checkbox" at bounding box center [237, 189] width 14 height 14
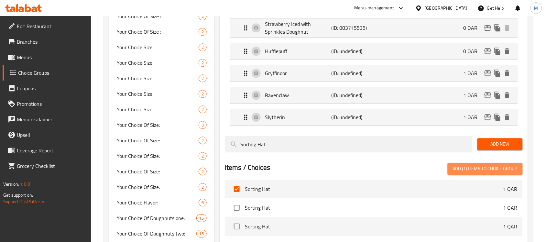
click at [488, 172] on span "Add (1) items to choice group" at bounding box center [485, 169] width 65 height 8
checkbox input "false"
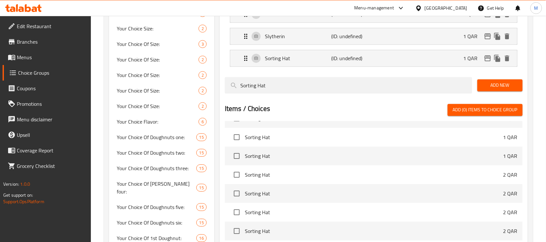
scroll to position [243, 0]
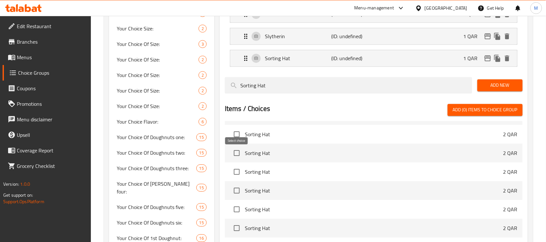
click at [237, 154] on input "checkbox" at bounding box center [237, 153] width 14 height 14
click at [462, 114] on span "Add (1) items to choice group" at bounding box center [485, 110] width 65 height 8
checkbox input "false"
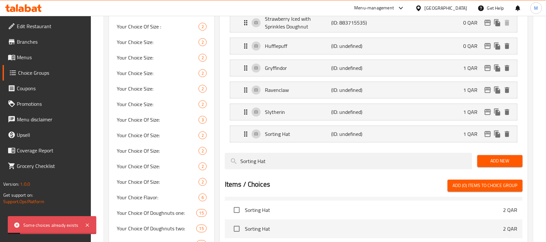
scroll to position [439, 0]
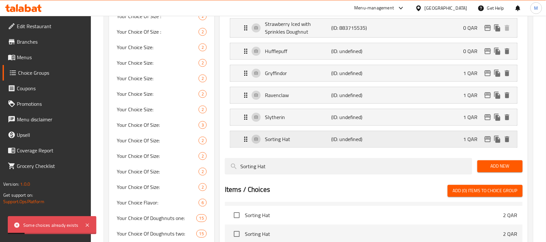
click at [408, 143] on div "Sorting Hat (ID: undefined) 1 QAR" at bounding box center [376, 139] width 268 height 16
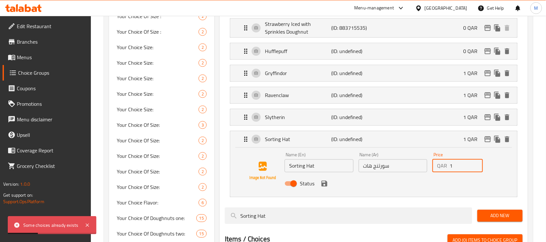
drag, startPoint x: 454, startPoint y: 172, endPoint x: 450, endPoint y: 173, distance: 3.6
click at [450, 172] on input "1" at bounding box center [466, 165] width 33 height 13
click at [326, 186] on icon "save" at bounding box center [325, 184] width 6 height 6
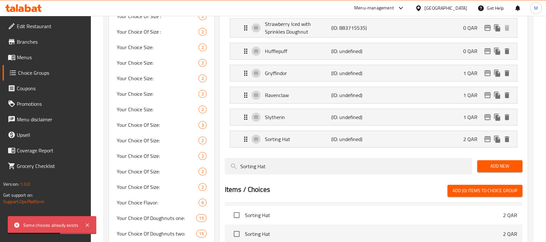
type input "2"
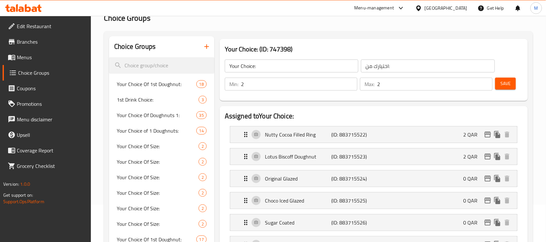
scroll to position [0, 0]
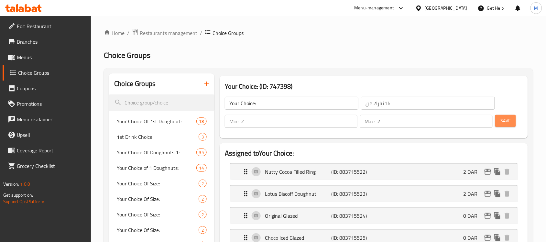
click at [509, 120] on span "Save" at bounding box center [506, 121] width 10 height 8
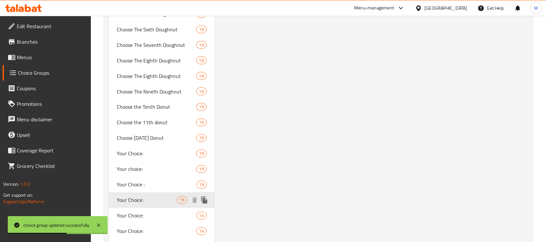
scroll to position [1012, 0]
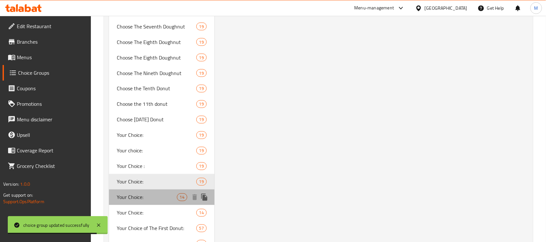
click at [145, 194] on span "Your Choice:" at bounding box center [147, 198] width 60 height 8
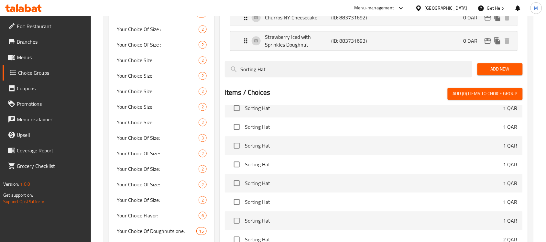
scroll to position [445, 0]
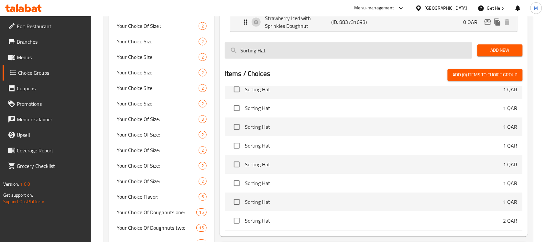
click at [323, 51] on input "Sorting Hat" at bounding box center [349, 50] width 248 height 17
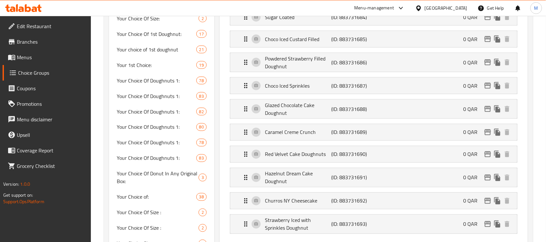
scroll to position [364, 0]
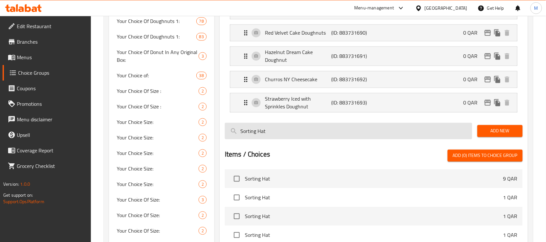
click at [274, 137] on input "Sorting Hat" at bounding box center [349, 131] width 248 height 17
paste input "Hufflepuff"
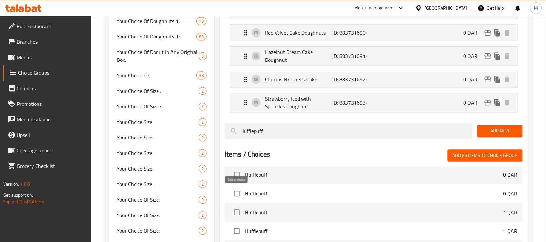
scroll to position [197, 0]
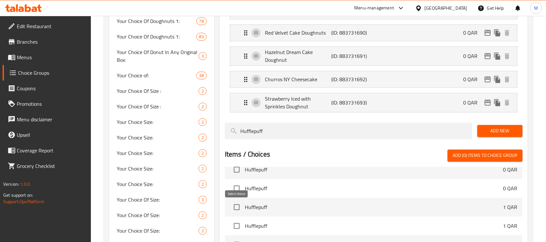
type input "Hufflepuff"
click at [235, 210] on input "checkbox" at bounding box center [237, 208] width 14 height 14
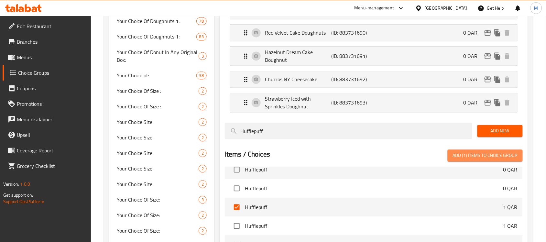
click at [479, 155] on span "Add (1) items to choice group" at bounding box center [485, 156] width 65 height 8
checkbox input "false"
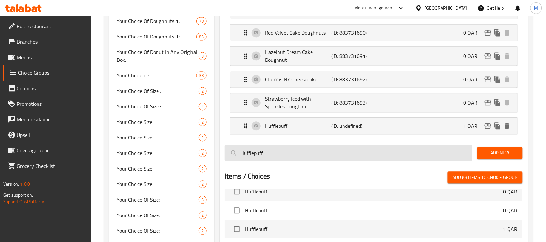
click at [286, 152] on input "Hufflepuff" at bounding box center [349, 153] width 248 height 17
paste input "Gryffindor"
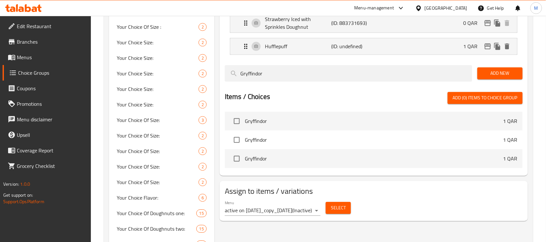
scroll to position [445, 0]
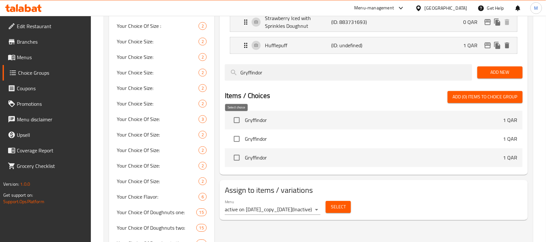
type input "Gryffindor"
click at [237, 124] on input "checkbox" at bounding box center [237, 120] width 14 height 14
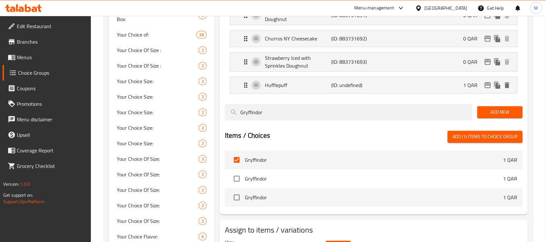
scroll to position [405, 0]
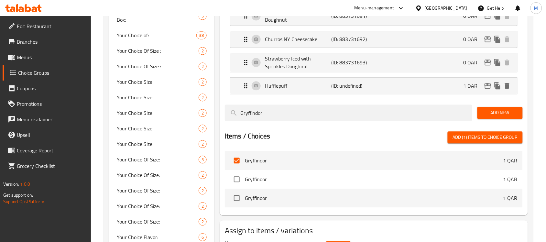
click at [485, 140] on span "Add (1) items to choice group" at bounding box center [485, 137] width 65 height 8
checkbox input "false"
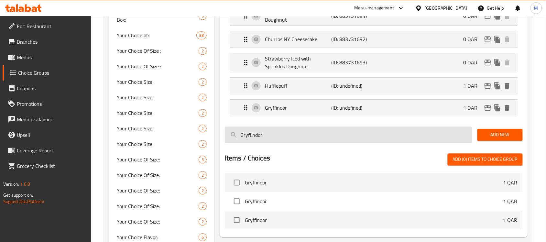
click at [304, 130] on input "Gryffindor" at bounding box center [349, 135] width 248 height 17
paste input "Ravenclaw"
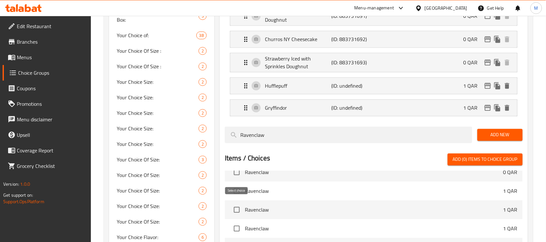
scroll to position [243, 0]
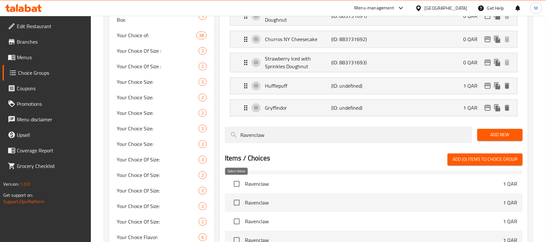
type input "Ravenclaw"
click at [237, 186] on input "checkbox" at bounding box center [237, 184] width 14 height 14
checkbox input "true"
click at [482, 135] on button "Add New" at bounding box center [500, 135] width 45 height 12
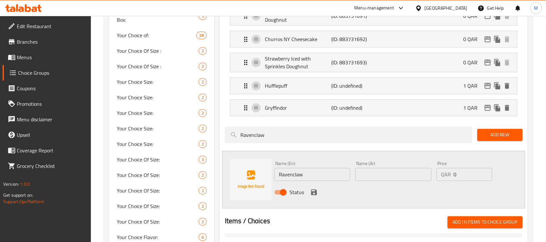
scroll to position [445, 0]
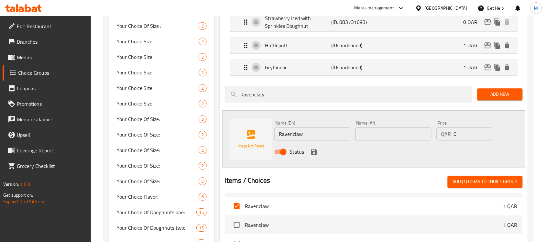
click at [382, 140] on input "text" at bounding box center [394, 134] width 76 height 13
click at [507, 142] on div "Name (En) Ravenclaw Name (En) Name (Ar) Name (Ar) Price QAR 0 Price Status" at bounding box center [393, 139] width 243 height 42
click at [313, 156] on icon "save" at bounding box center [314, 152] width 8 height 8
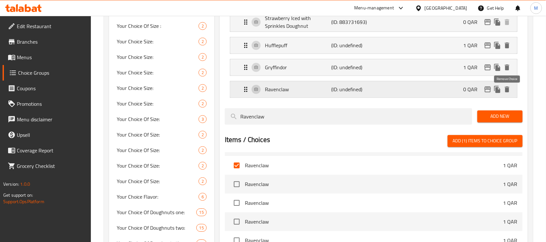
click at [506, 92] on icon "delete" at bounding box center [507, 89] width 5 height 6
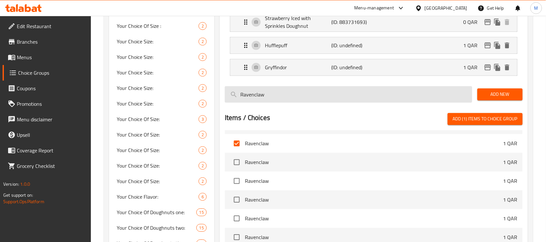
click at [313, 97] on input "Ravenclaw" at bounding box center [349, 94] width 248 height 17
paste input "search"
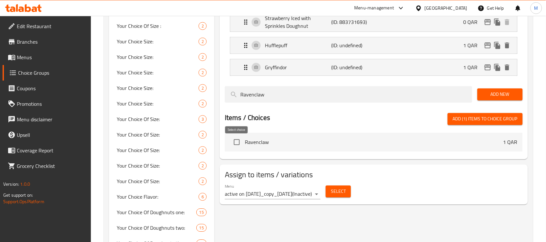
type input "Ravenclaw"
click at [234, 146] on input "checkbox" at bounding box center [237, 142] width 14 height 14
click at [462, 119] on span "Add (2) items to choice group" at bounding box center [485, 119] width 65 height 8
checkbox input "false"
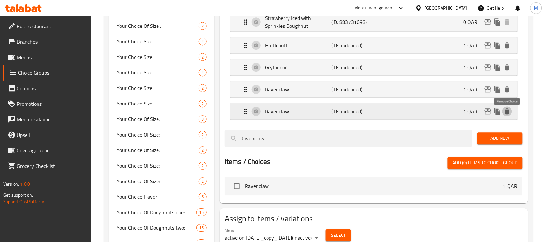
click at [507, 114] on icon "delete" at bounding box center [507, 111] width 5 height 6
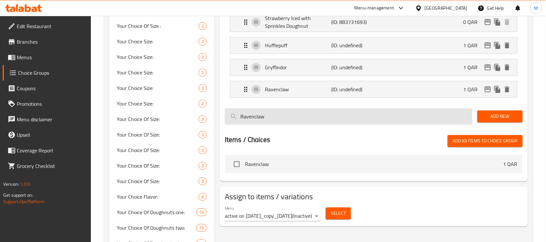
click at [316, 119] on input "Ravenclaw" at bounding box center [349, 116] width 248 height 17
paste input "Slytherin"
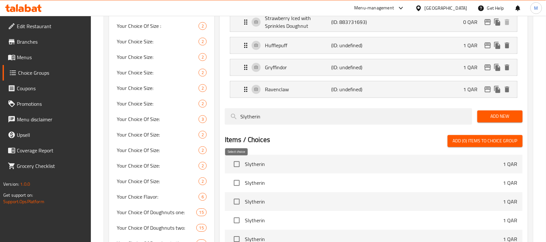
type input "Slytherin"
click at [236, 167] on input "checkbox" at bounding box center [237, 164] width 14 height 14
click at [500, 144] on span "Add (1) items to choice group" at bounding box center [485, 141] width 65 height 8
checkbox input "false"
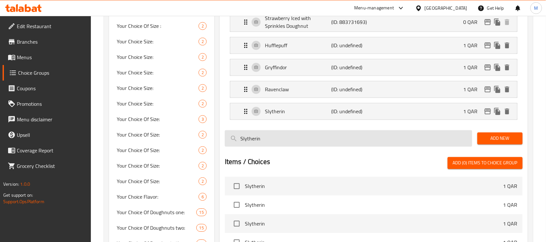
click at [270, 143] on input "Slytherin" at bounding box center [349, 138] width 248 height 17
click at [273, 142] on input "Slytherin" at bounding box center [349, 138] width 248 height 17
paste input "orting Hat"
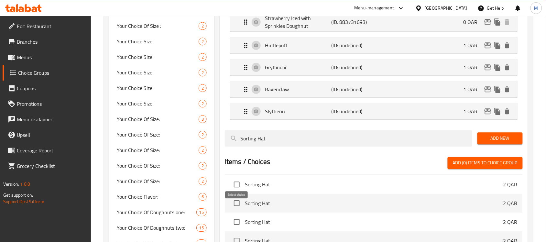
scroll to position [486, 0]
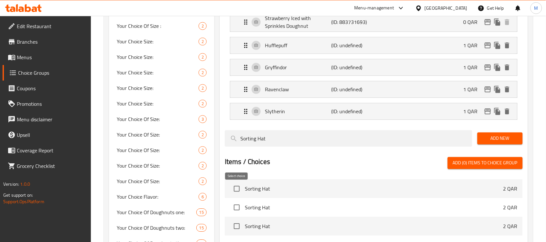
type input "Sorting Hat"
click at [235, 192] on input "checkbox" at bounding box center [237, 189] width 14 height 14
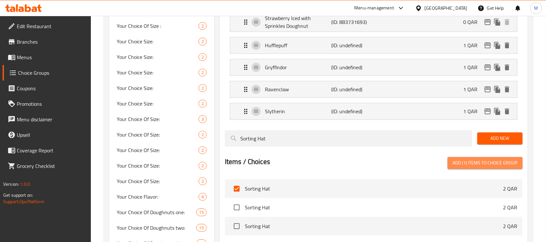
click at [481, 164] on span "Add (1) items to choice group" at bounding box center [485, 163] width 65 height 8
checkbox input "false"
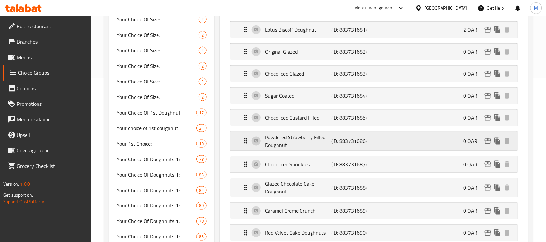
scroll to position [0, 0]
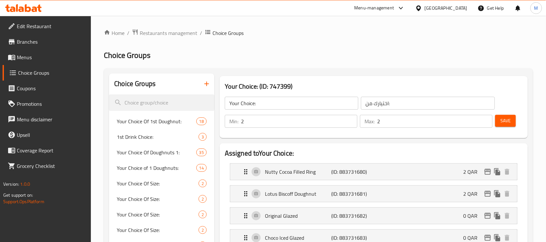
click at [500, 117] on button "Save" at bounding box center [506, 121] width 21 height 12
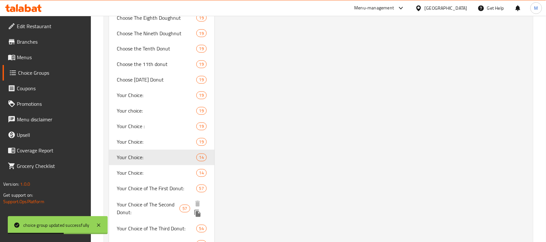
scroll to position [1052, 0]
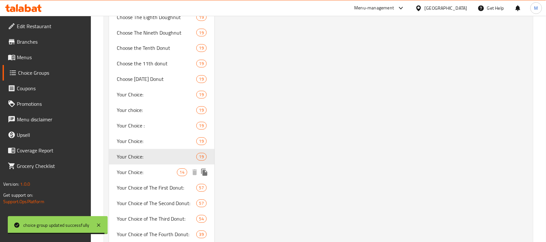
click at [127, 169] on span "Your Choice:" at bounding box center [147, 173] width 60 height 8
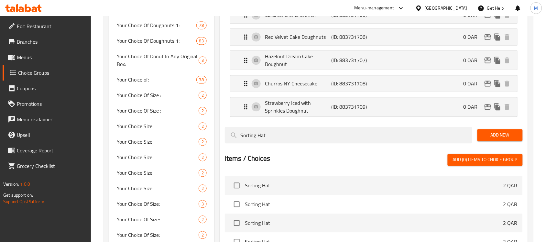
scroll to position [364, 0]
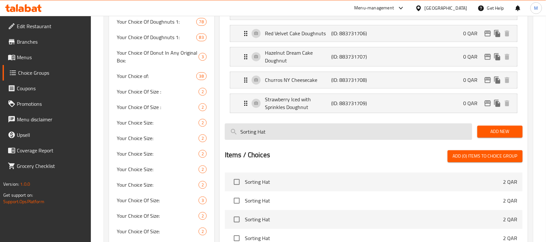
click at [309, 129] on input "Sorting Hat" at bounding box center [349, 132] width 248 height 17
paste input "Hufflepuff"
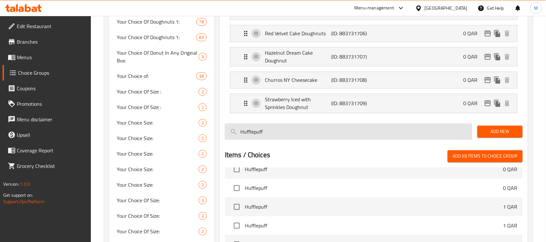
scroll to position [197, 0]
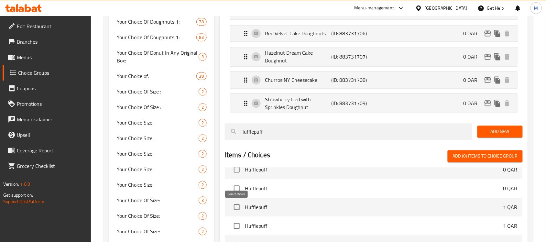
type input "Hufflepuff"
click at [234, 207] on input "checkbox" at bounding box center [237, 208] width 14 height 14
click at [481, 161] on span "Add (1) items to choice group" at bounding box center [485, 156] width 65 height 8
checkbox input "false"
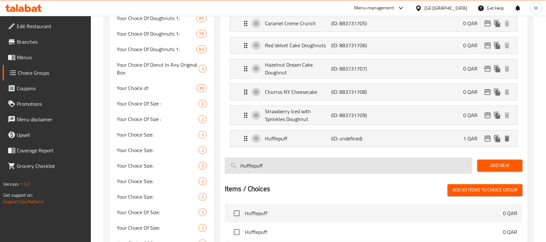
scroll to position [404, 0]
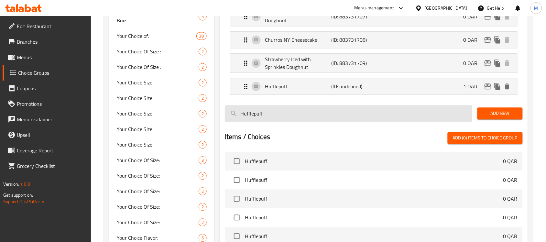
click at [293, 120] on input "Hufflepuff" at bounding box center [349, 113] width 248 height 17
paste input "Gryffindor"
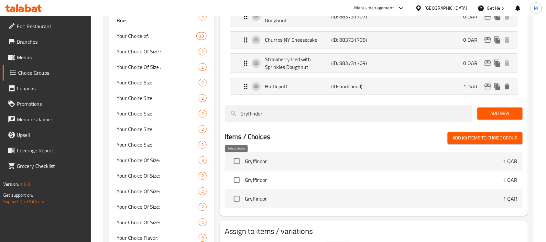
type input "Gryffindor"
click at [237, 163] on input "checkbox" at bounding box center [237, 161] width 14 height 14
click at [497, 142] on span "Add (1) items to choice group" at bounding box center [485, 138] width 65 height 8
checkbox input "false"
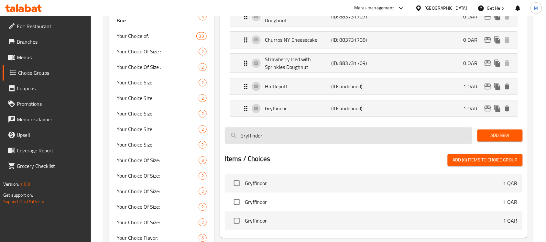
click at [352, 138] on input "Gryffindor" at bounding box center [349, 135] width 248 height 17
paste input "Ravenclaw"
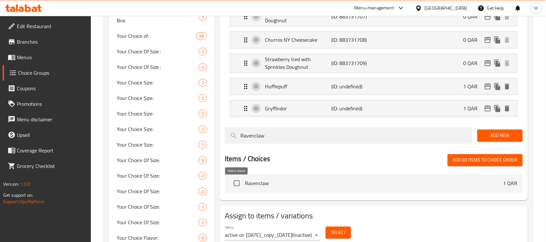
type input "Ravenclaw"
click at [235, 188] on input "checkbox" at bounding box center [237, 183] width 14 height 14
click at [475, 159] on span "Add (1) items to choice group" at bounding box center [485, 160] width 65 height 8
checkbox input "false"
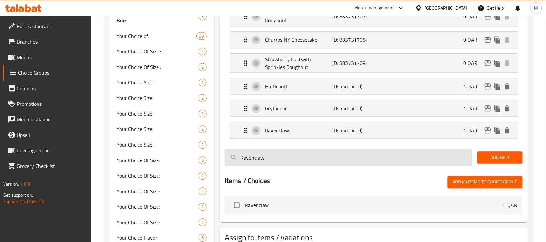
click at [268, 164] on input "Ravenclaw" at bounding box center [349, 157] width 248 height 17
paste input "Slytherin"
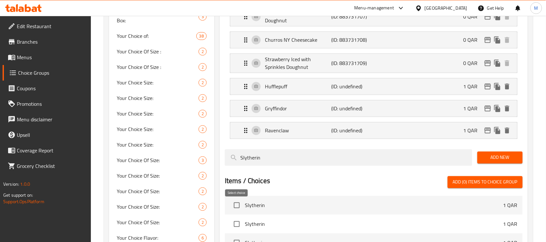
type input "Slytherin"
click at [239, 208] on input "checkbox" at bounding box center [237, 205] width 14 height 14
click at [457, 184] on span "Add (1) items to choice group" at bounding box center [485, 182] width 65 height 8
checkbox input "false"
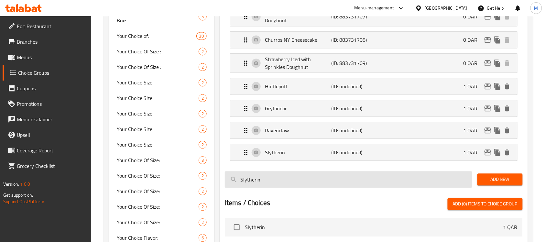
click at [377, 185] on input "Slytherin" at bounding box center [349, 179] width 248 height 17
paste input "orting Hat"
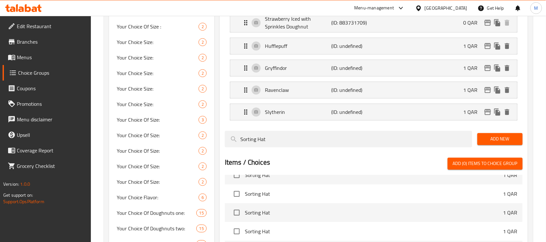
scroll to position [202, 0]
type input "Sorting Hat"
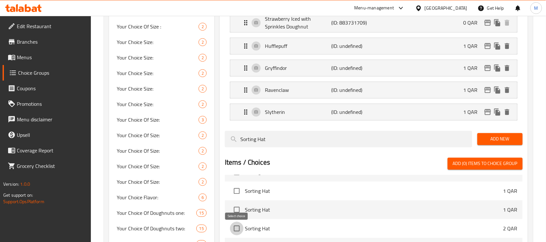
click at [236, 231] on input "checkbox" at bounding box center [237, 229] width 14 height 14
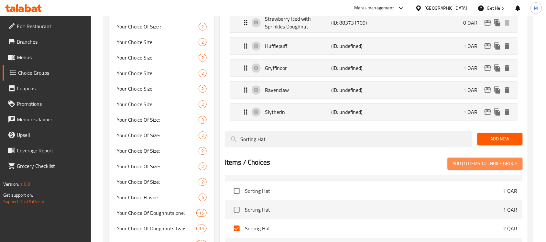
click at [475, 168] on span "Add (1) items to choice group" at bounding box center [485, 164] width 65 height 8
checkbox input "false"
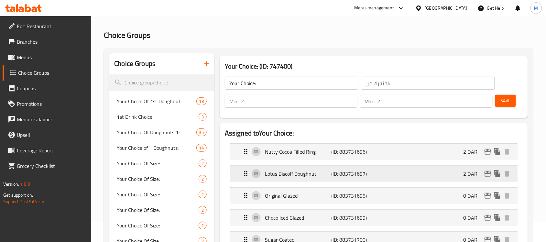
scroll to position [0, 0]
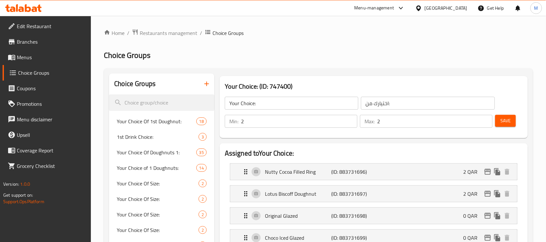
click at [503, 119] on span "Save" at bounding box center [506, 121] width 10 height 8
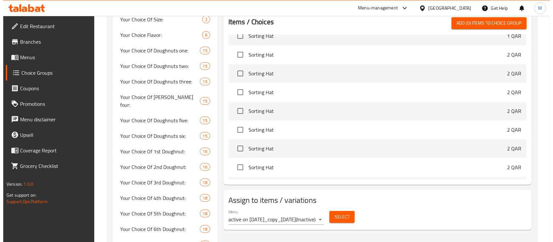
scroll to position [364, 0]
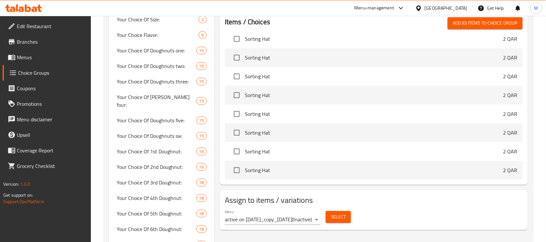
click at [310, 217] on div "Menu active on [DATE]_copy_[DATE] ( Inactive )" at bounding box center [273, 217] width 96 height 16
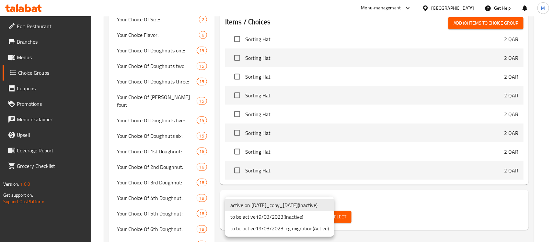
click at [301, 229] on li "to be active19/03/2023-cg migration ( Active )" at bounding box center [279, 229] width 109 height 12
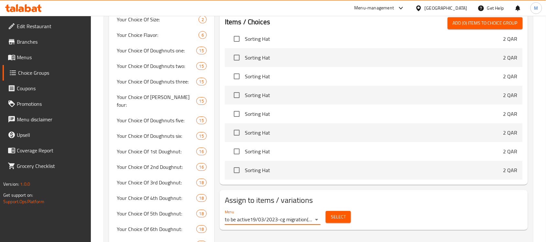
click at [346, 221] on button "Select" at bounding box center [338, 217] width 25 height 12
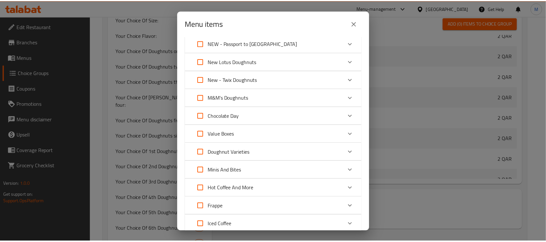
scroll to position [771, 0]
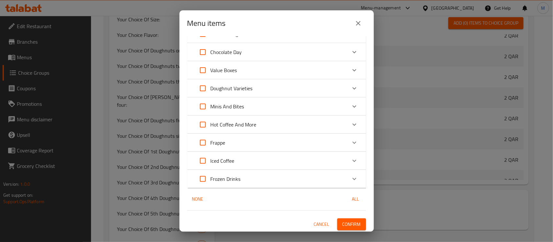
click at [358, 24] on icon "close" at bounding box center [358, 23] width 5 height 5
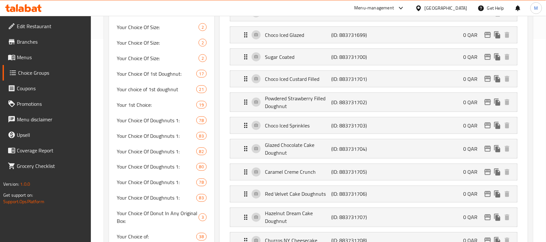
scroll to position [202, 0]
